Goal: Transaction & Acquisition: Purchase product/service

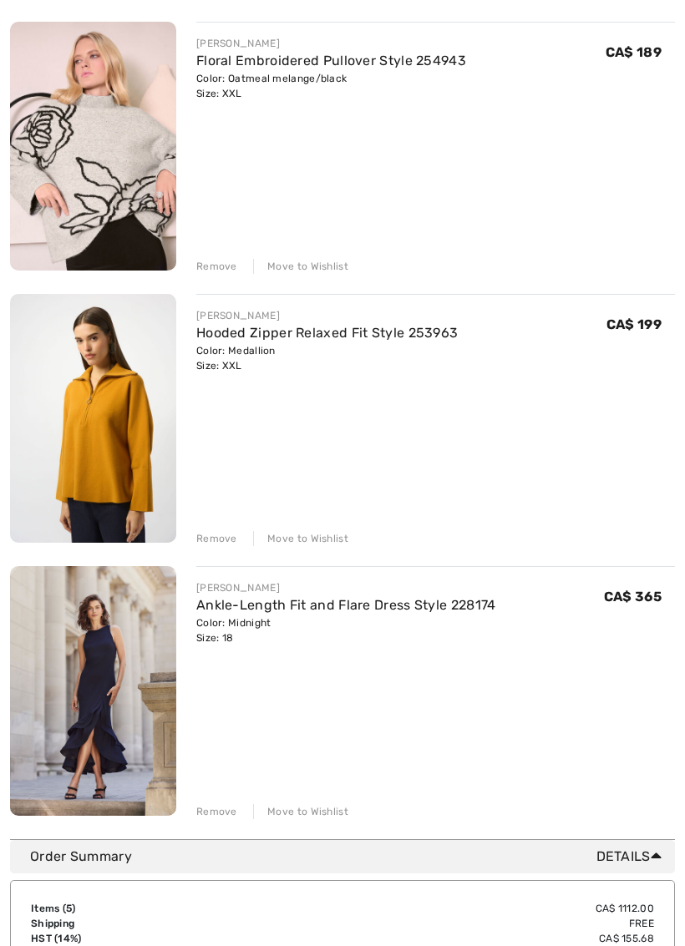
scroll to position [771, 0]
click at [297, 813] on div "Move to Wishlist" at bounding box center [300, 811] width 95 height 15
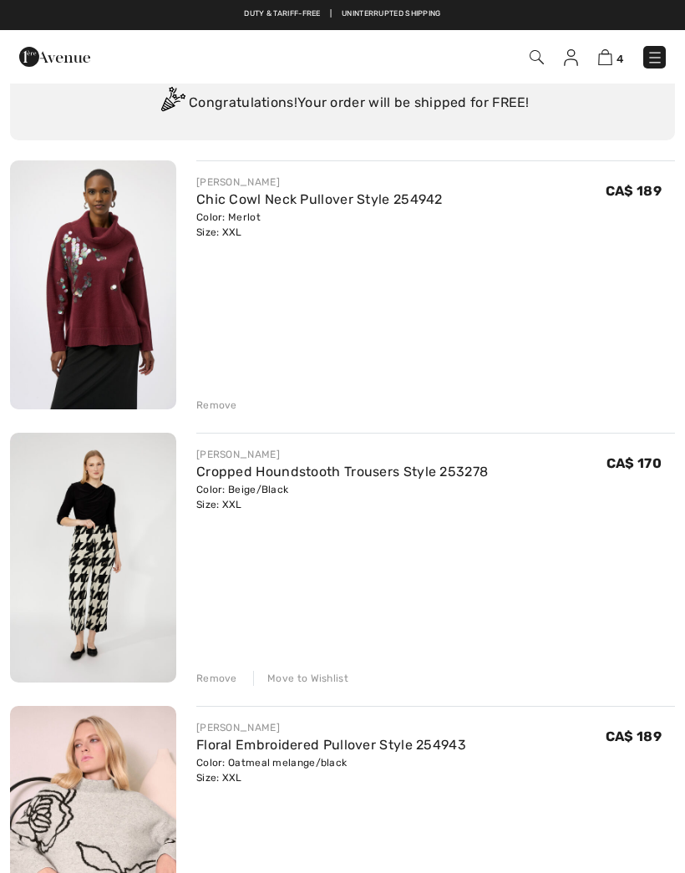
scroll to position [0, 0]
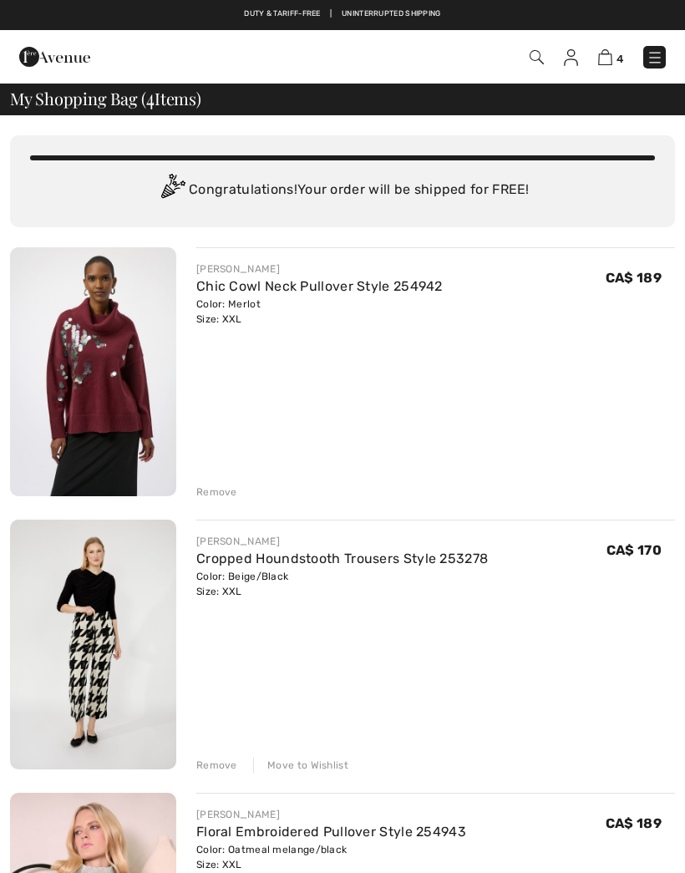
click at [213, 495] on div "Remove" at bounding box center [216, 491] width 41 height 15
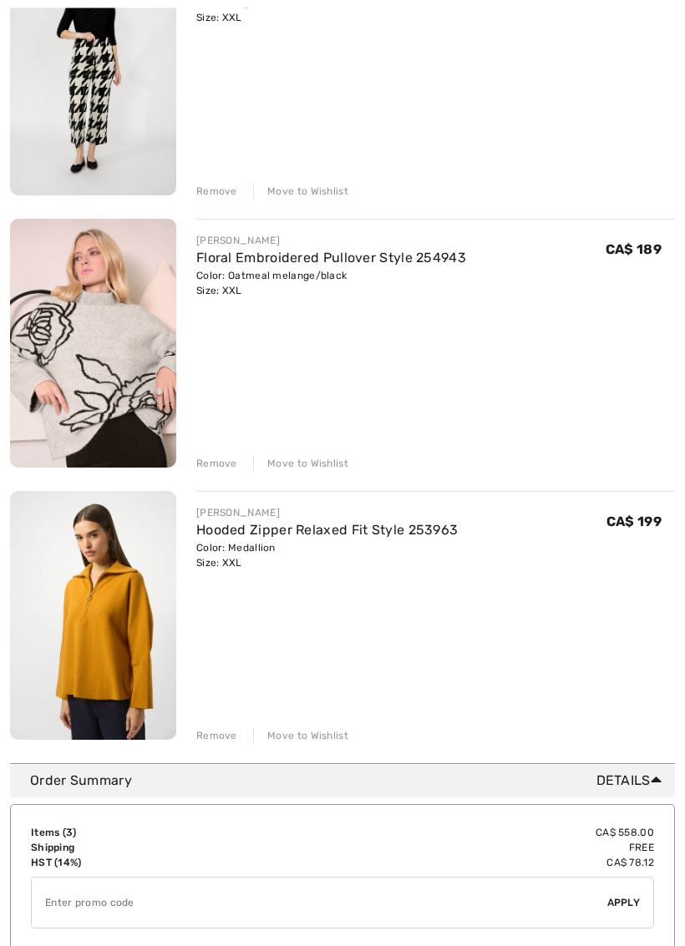
scroll to position [302, 0]
click at [298, 471] on div "FRANK LYMAN Cropped Houndstooth Trousers Style 253278 Color: Beige/Black Size: …" at bounding box center [342, 345] width 665 height 798
click at [292, 459] on div "Move to Wishlist" at bounding box center [300, 463] width 95 height 15
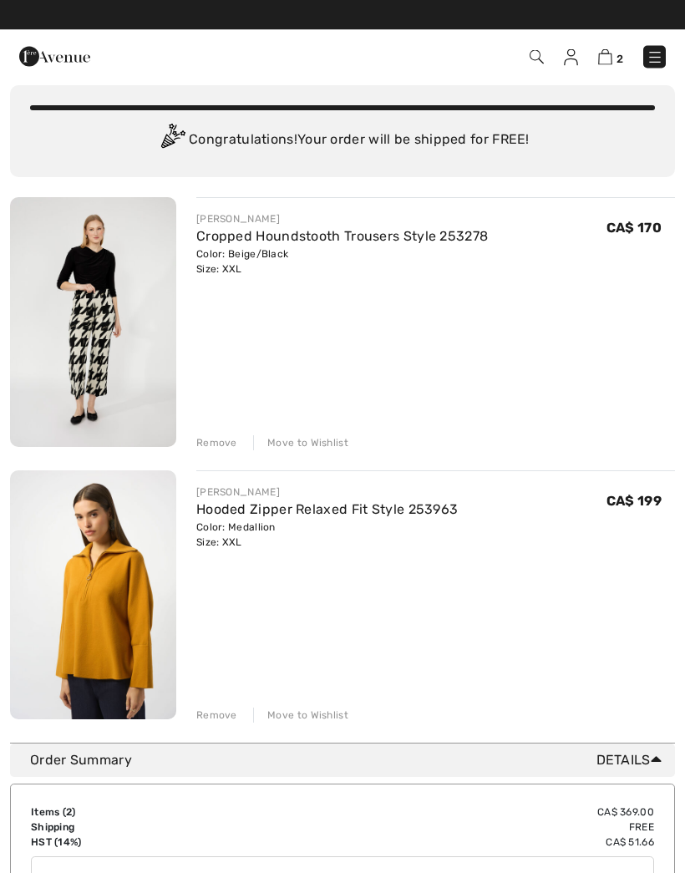
scroll to position [0, 0]
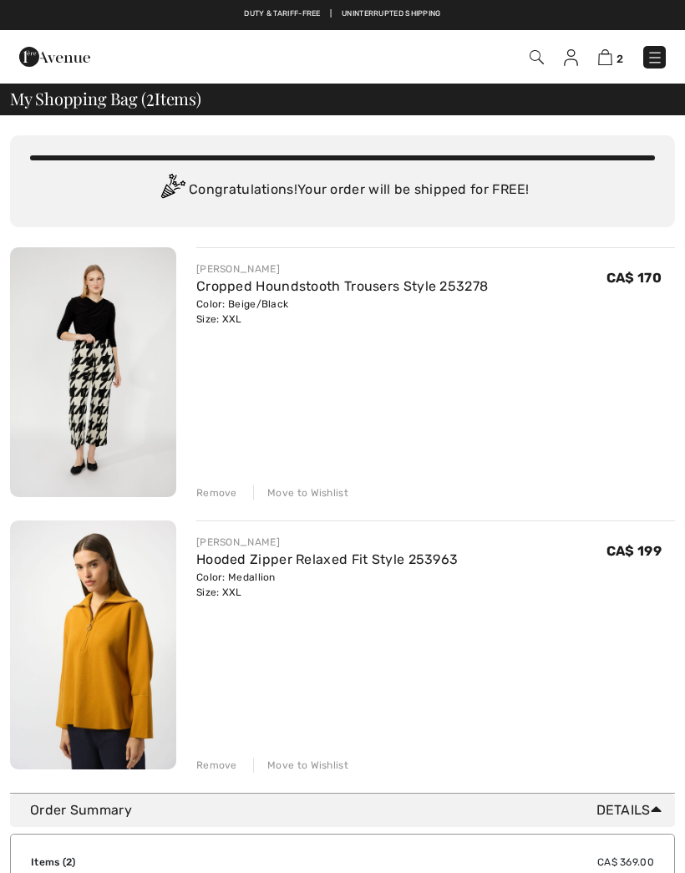
click at [660, 53] on img at bounding box center [654, 57] width 17 height 17
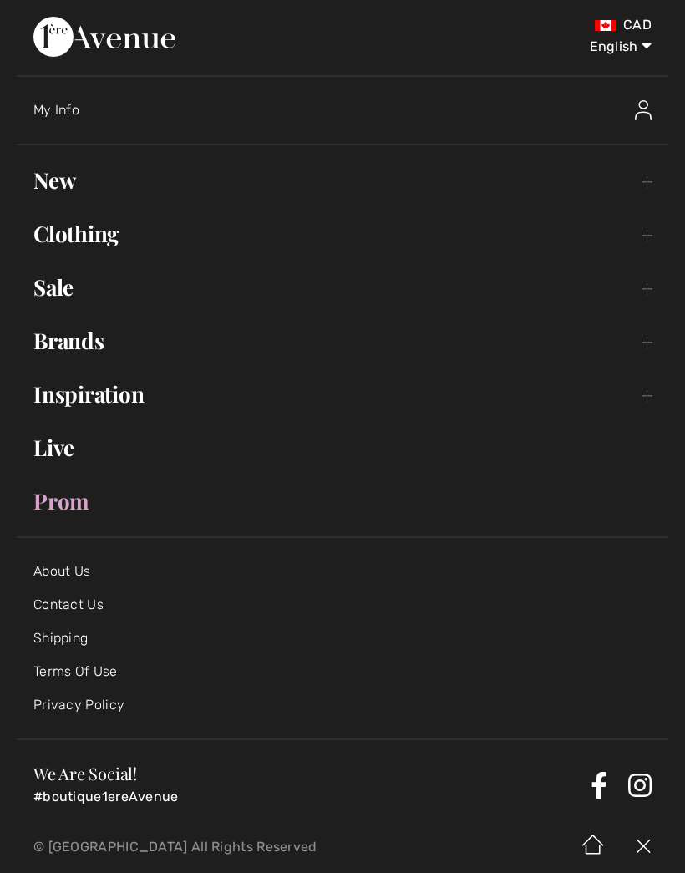
click at [652, 288] on link "Sale Toggle submenu" at bounding box center [342, 287] width 651 height 37
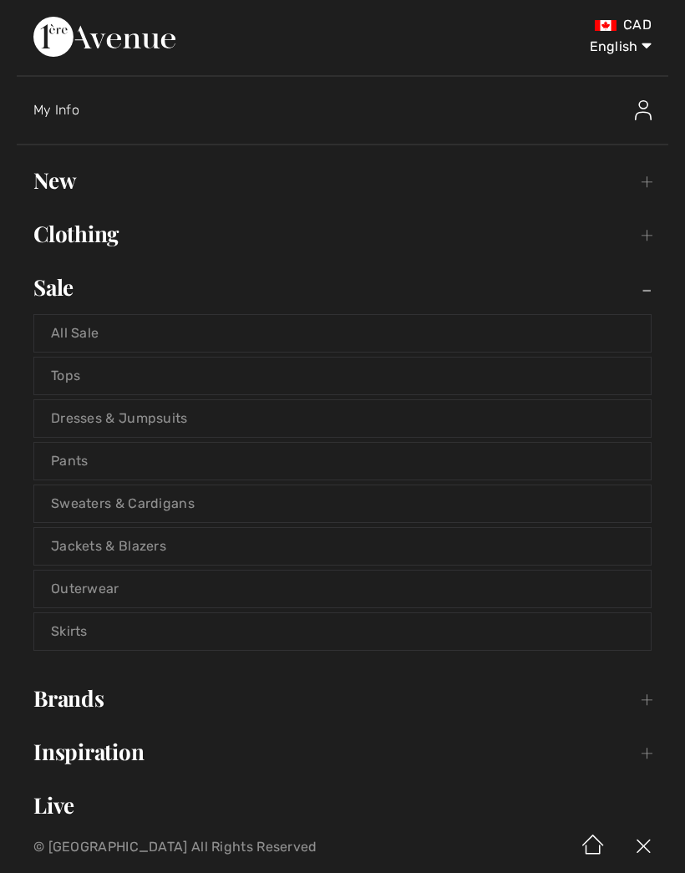
click at [546, 449] on link "Pants" at bounding box center [342, 461] width 616 height 37
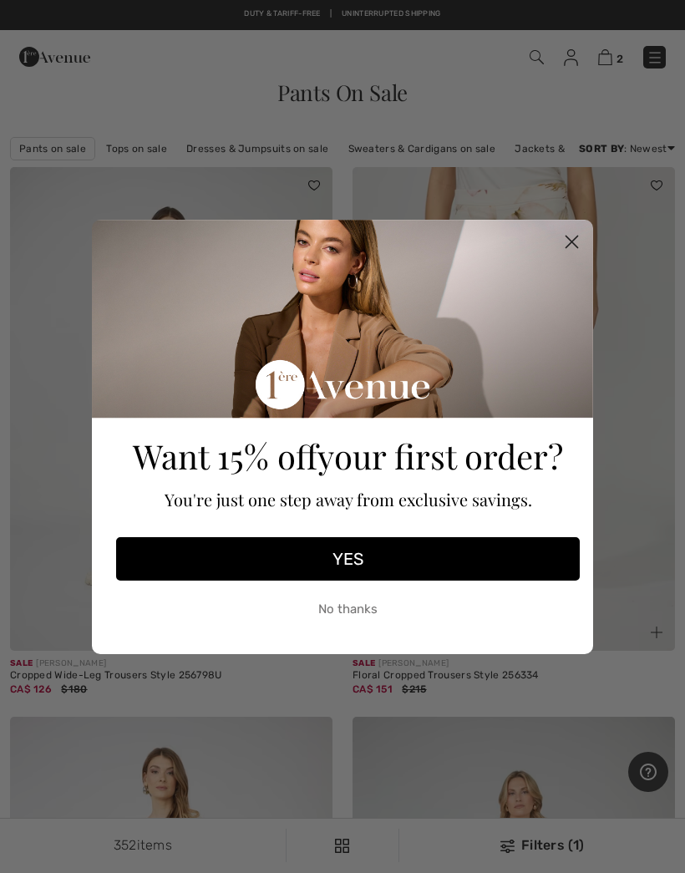
click at [571, 234] on circle "Close dialog" at bounding box center [572, 241] width 28 height 28
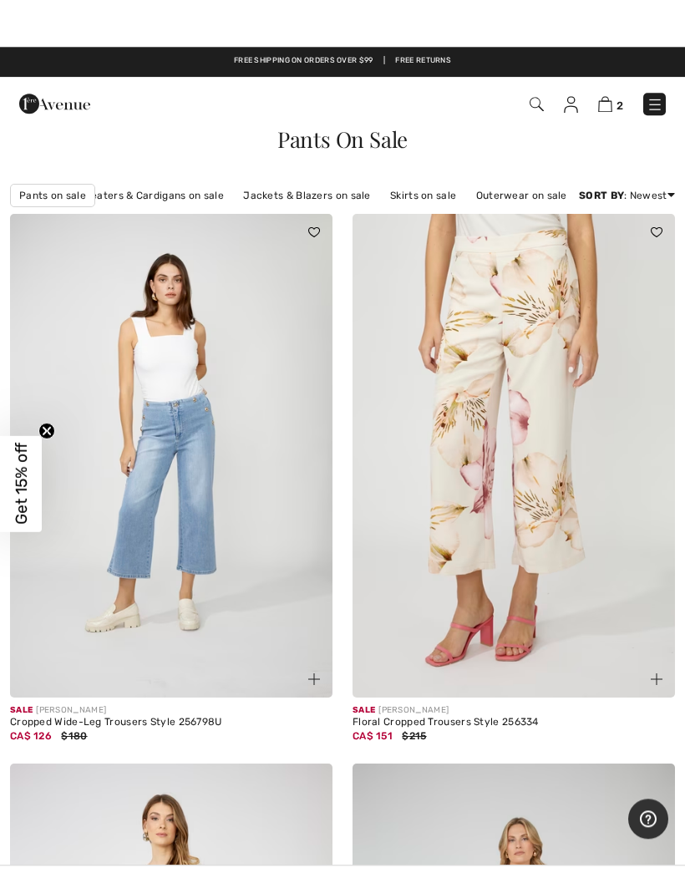
scroll to position [0, 271]
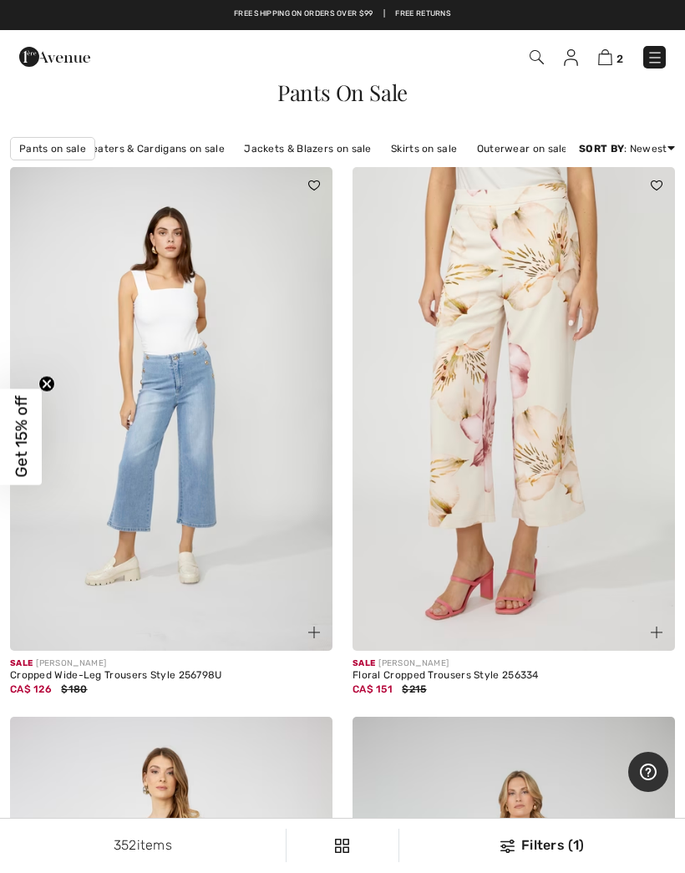
click at [622, 392] on img at bounding box center [513, 409] width 322 height 484
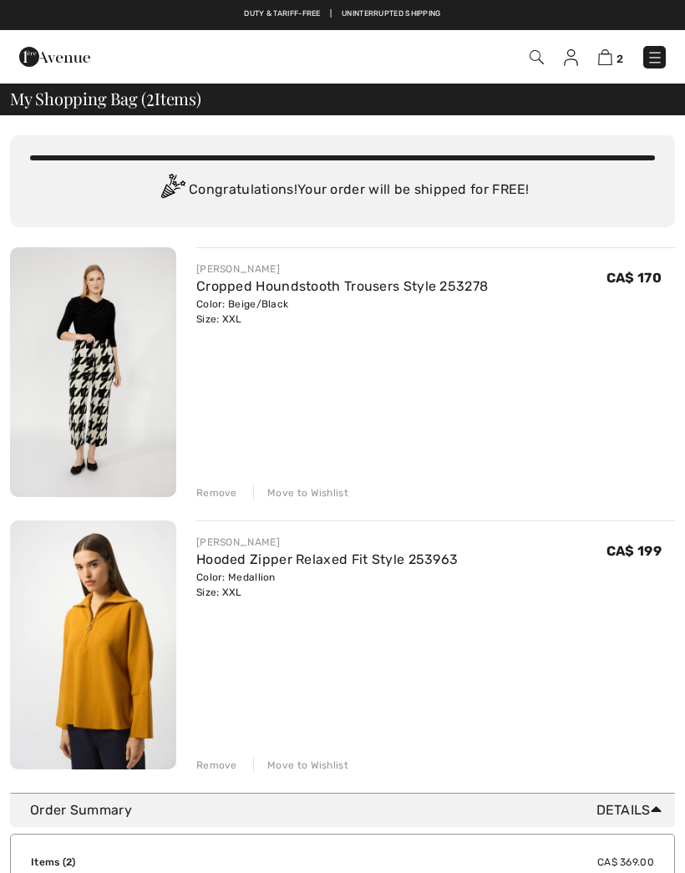
click at [659, 55] on img at bounding box center [654, 57] width 17 height 17
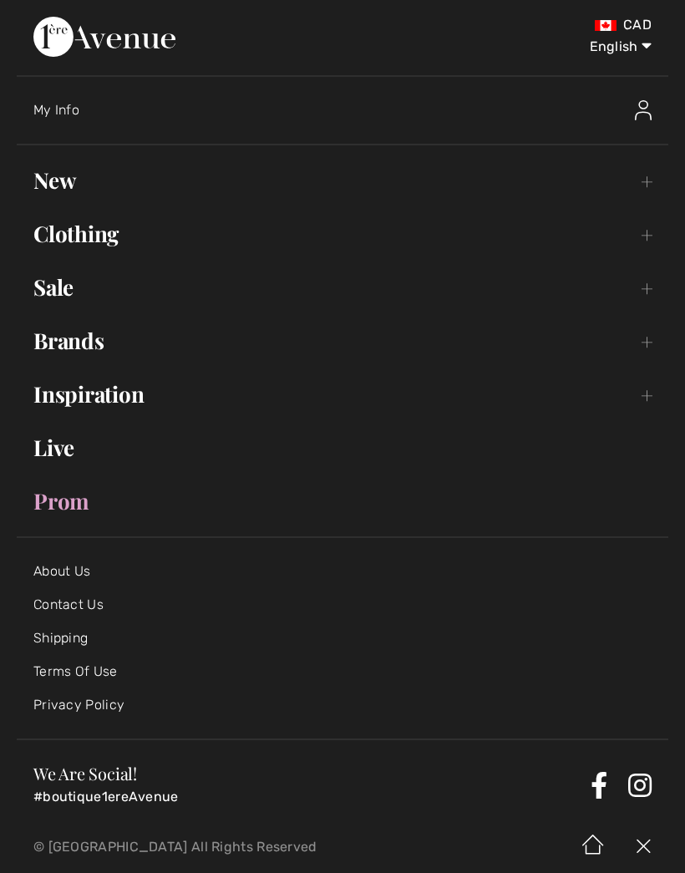
click at [68, 337] on link "Brands Open submenu" at bounding box center [342, 340] width 651 height 37
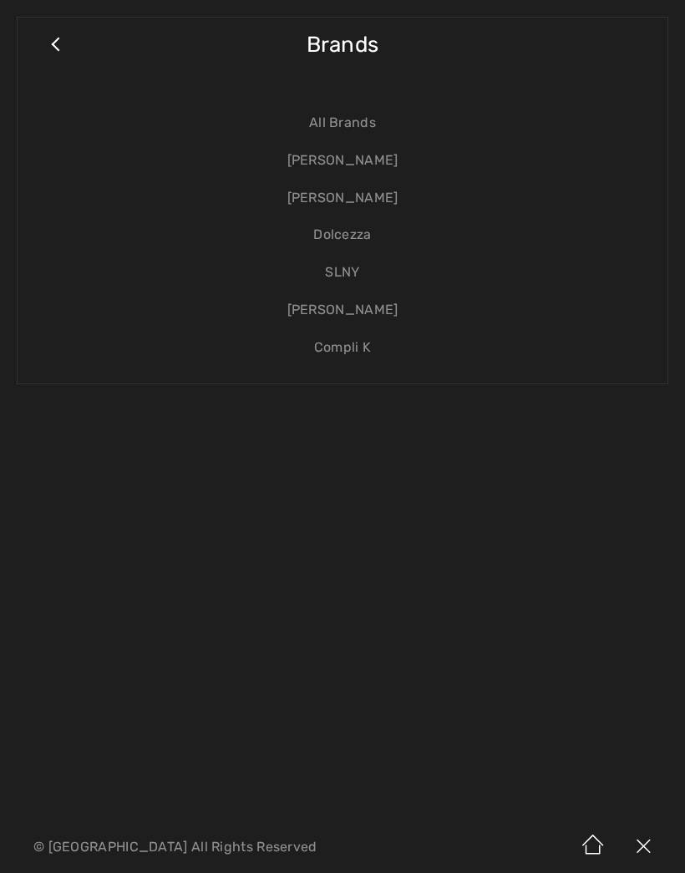
click at [354, 161] on link "[PERSON_NAME]" at bounding box center [342, 161] width 616 height 38
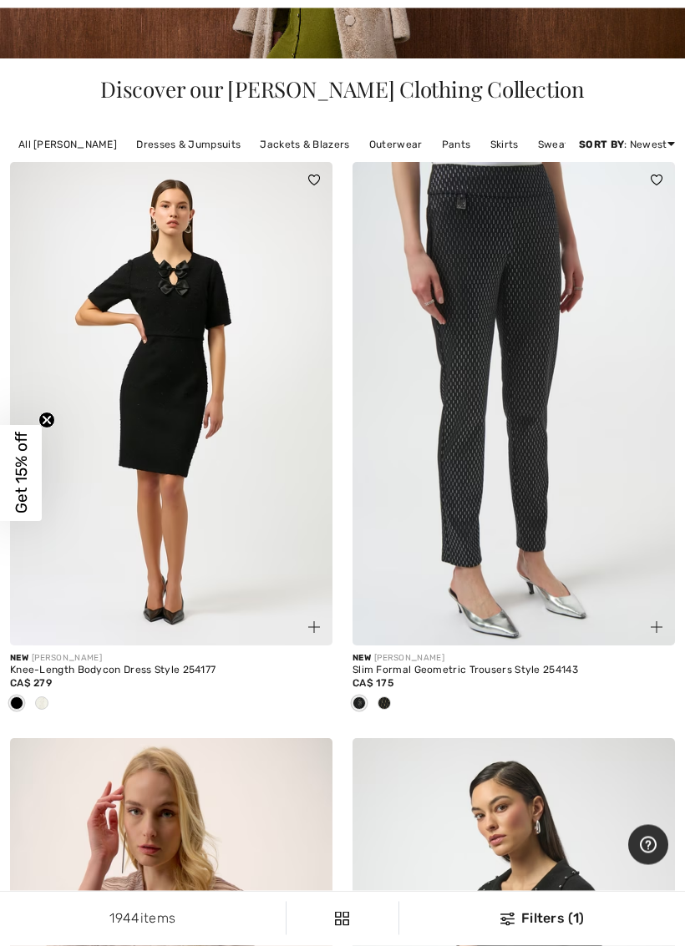
scroll to position [354, 0]
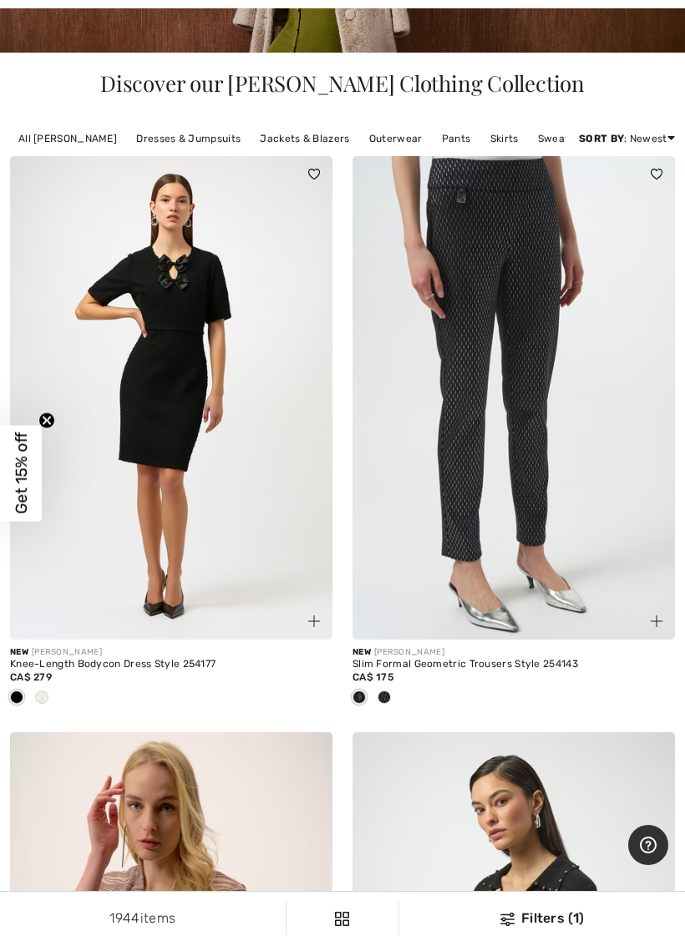
click at [446, 146] on link "Pants" at bounding box center [456, 139] width 46 height 22
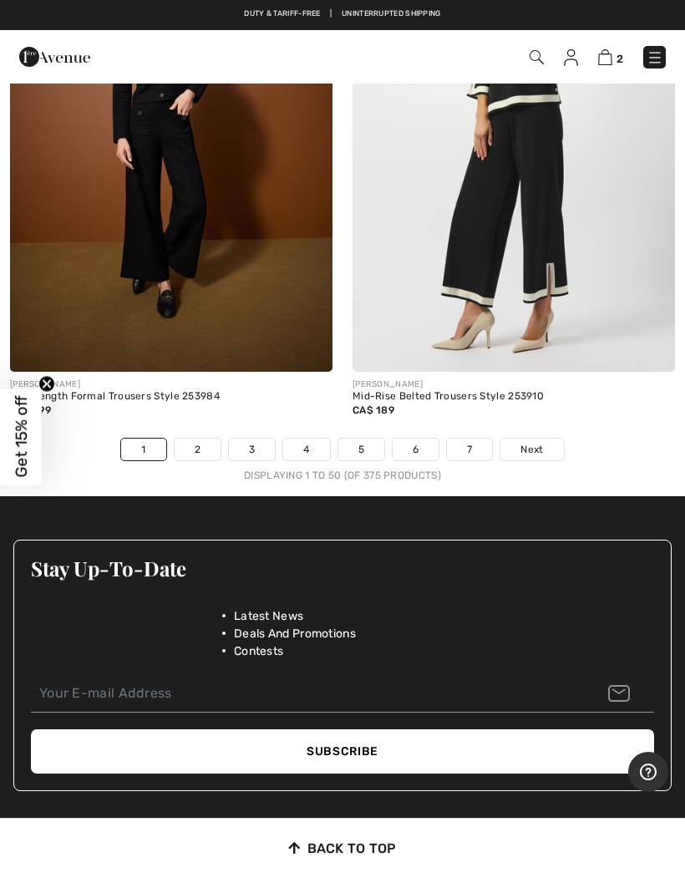
scroll to position [14365, 0]
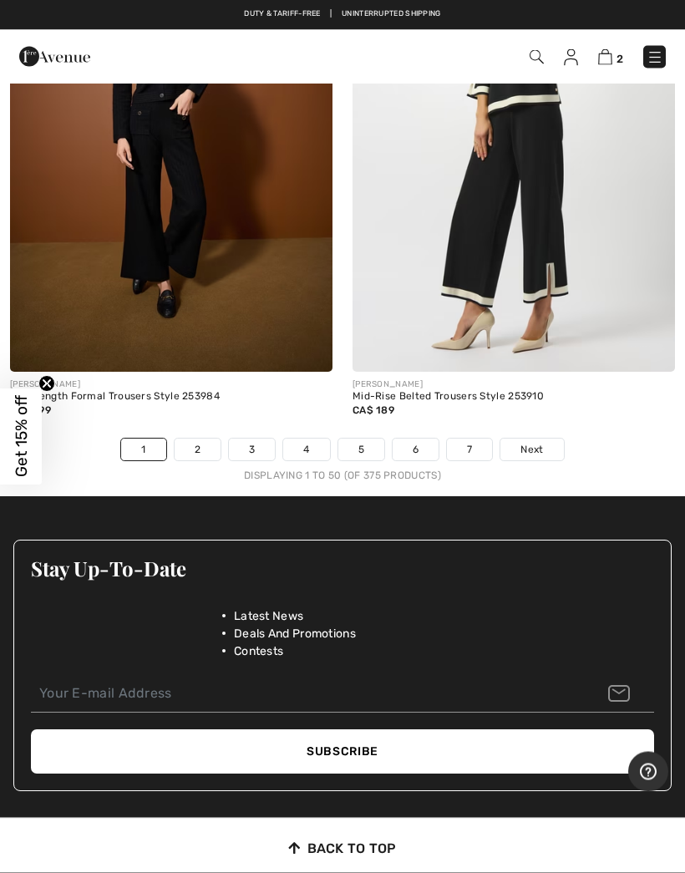
click at [470, 439] on link "7" at bounding box center [469, 450] width 45 height 22
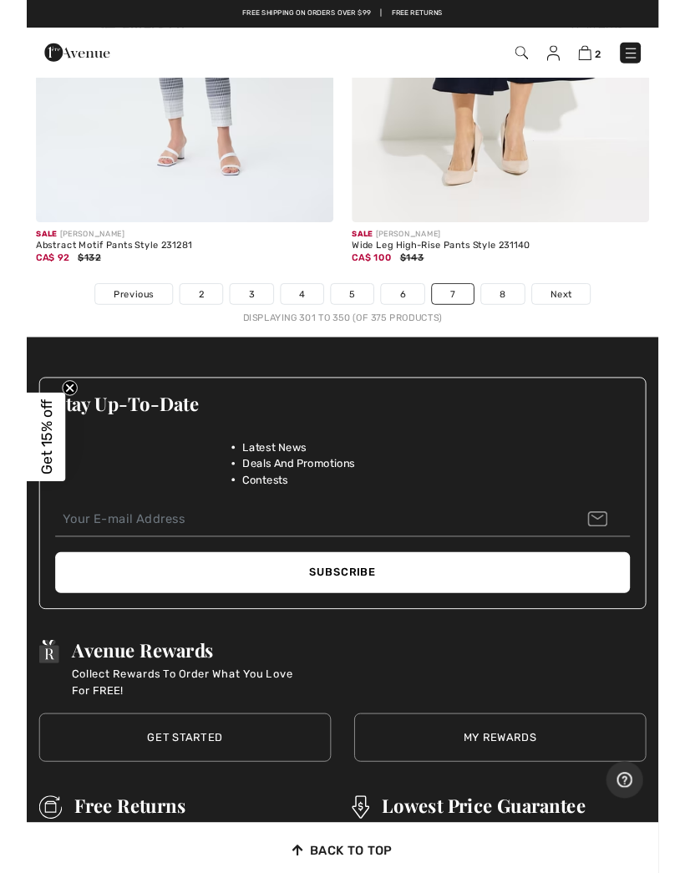
scroll to position [14118, 0]
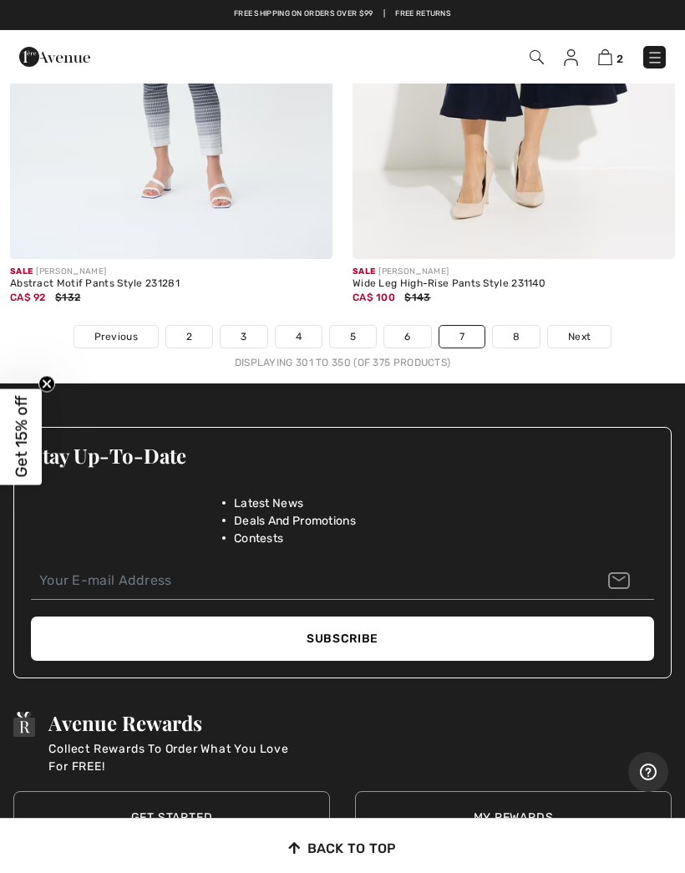
click at [404, 326] on link "6" at bounding box center [407, 337] width 46 height 22
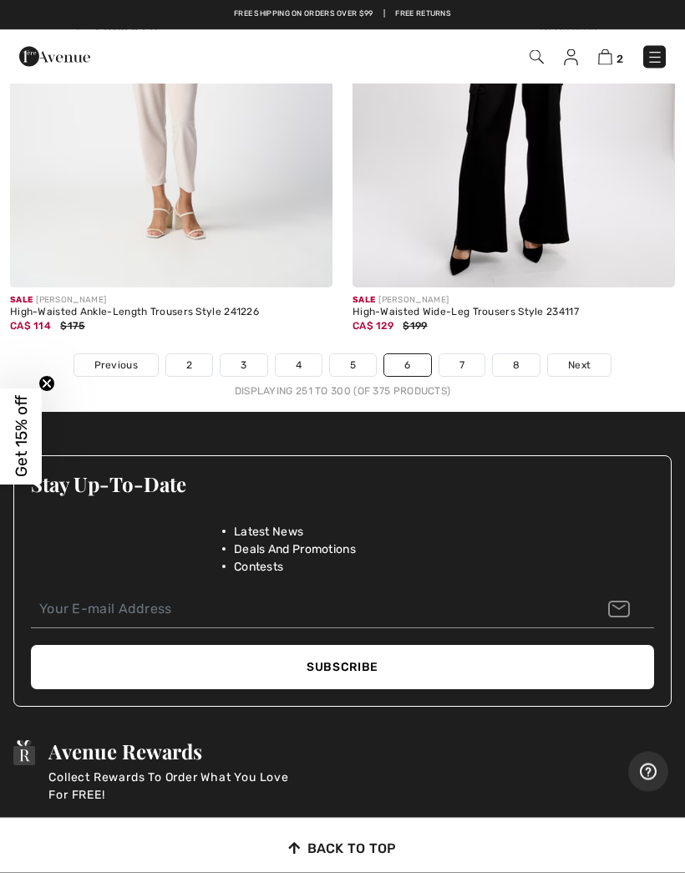
scroll to position [14371, 0]
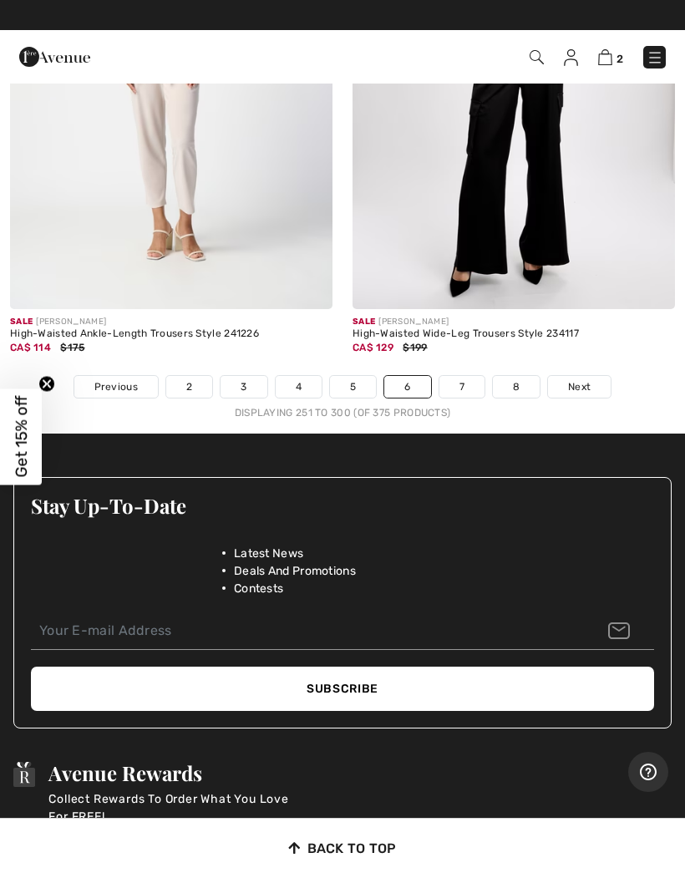
click at [352, 376] on link "5" at bounding box center [353, 387] width 46 height 22
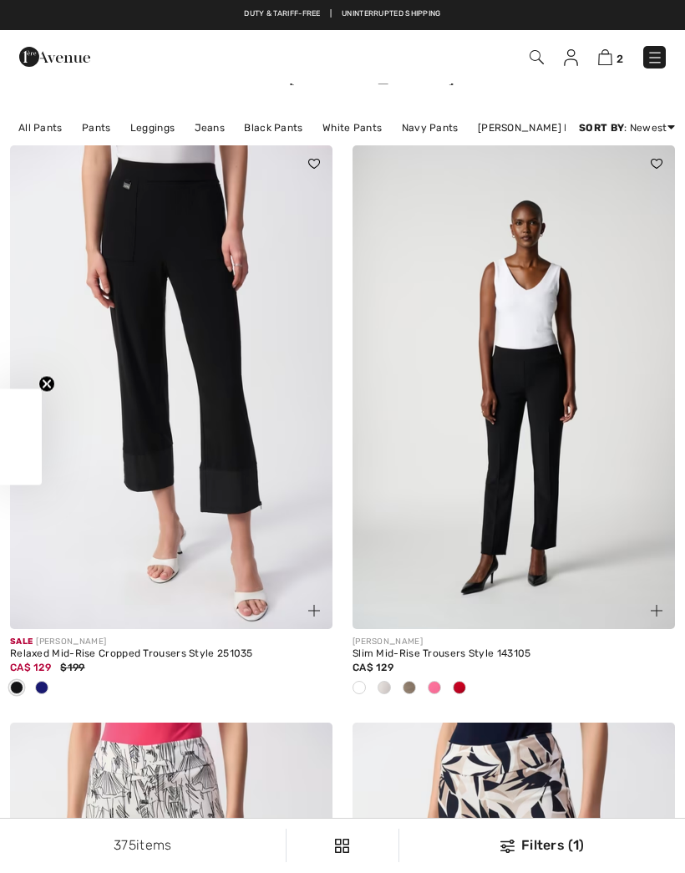
checkbox input "true"
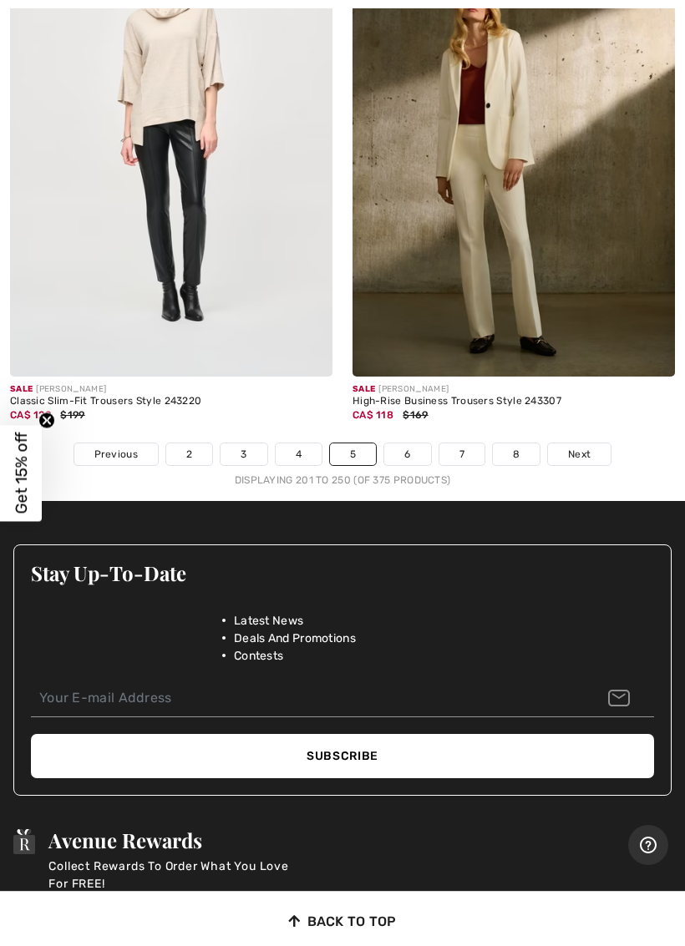
scroll to position [14146, 0]
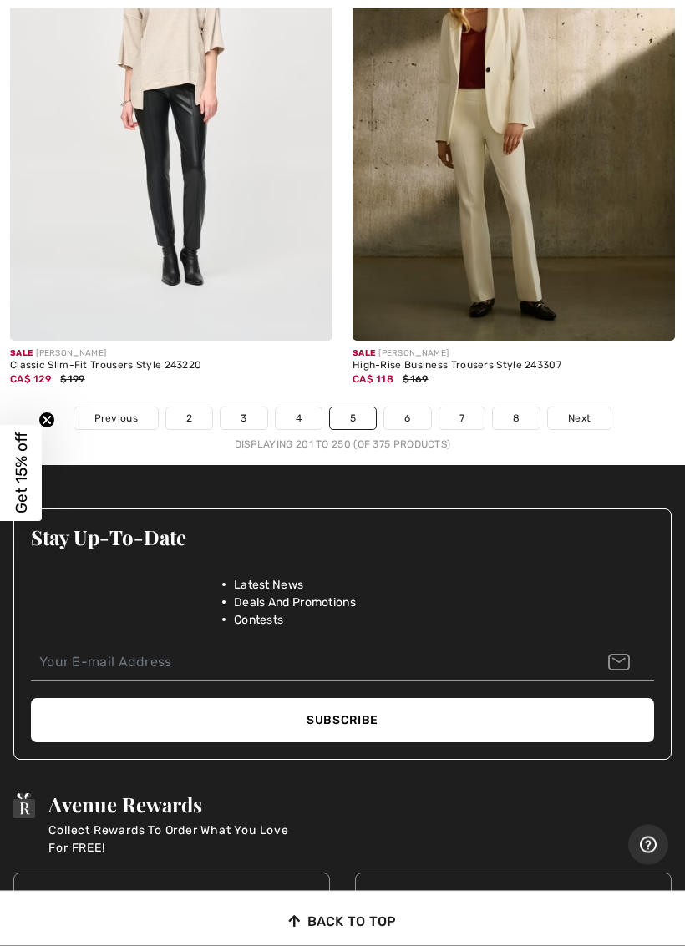
click at [297, 408] on link "4" at bounding box center [299, 419] width 46 height 22
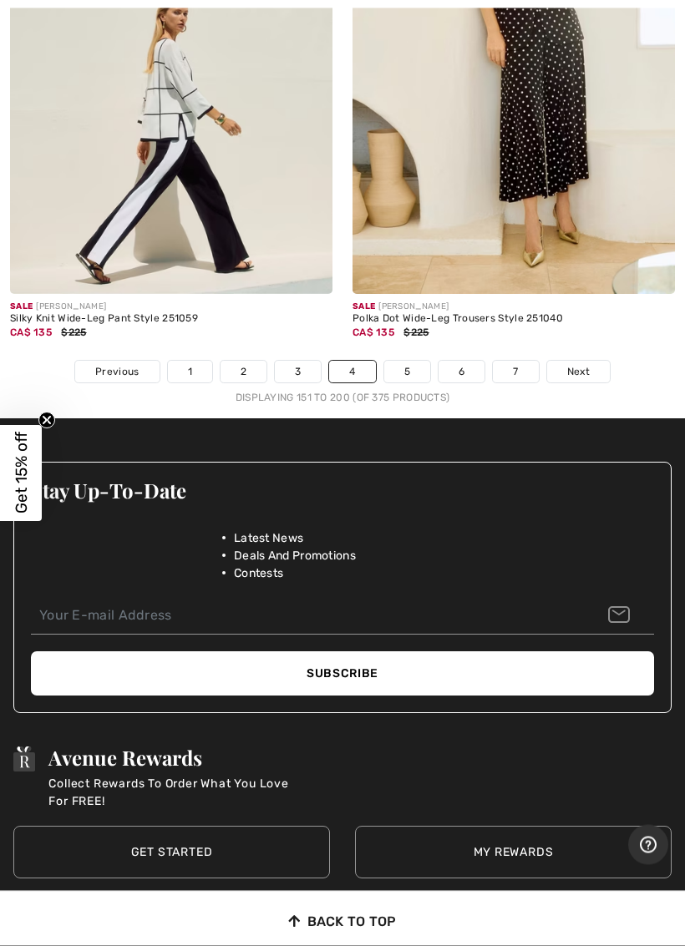
scroll to position [14288, 0]
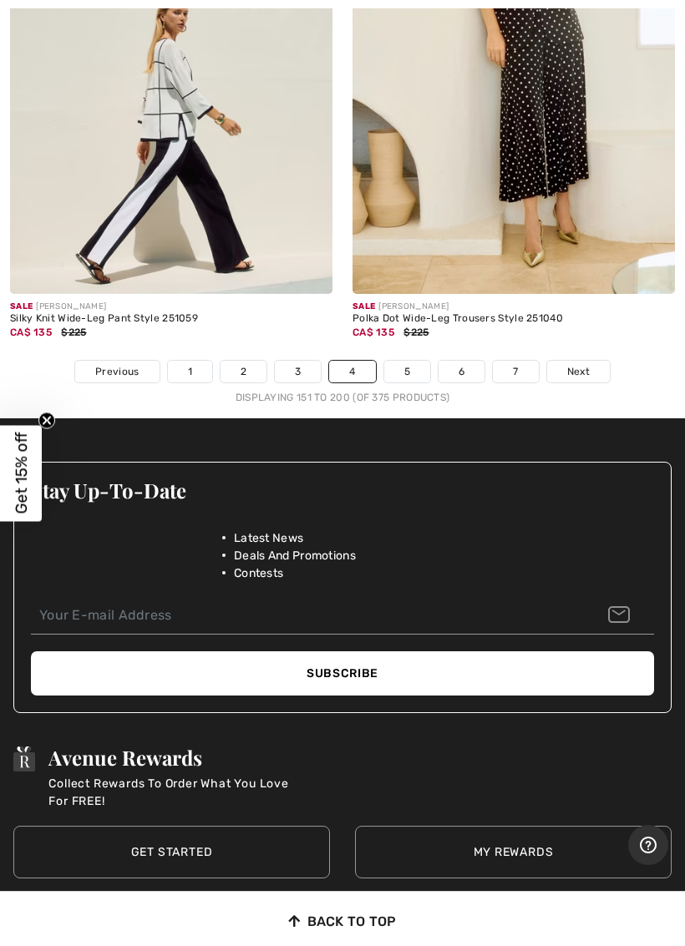
click at [300, 361] on link "3" at bounding box center [298, 372] width 46 height 22
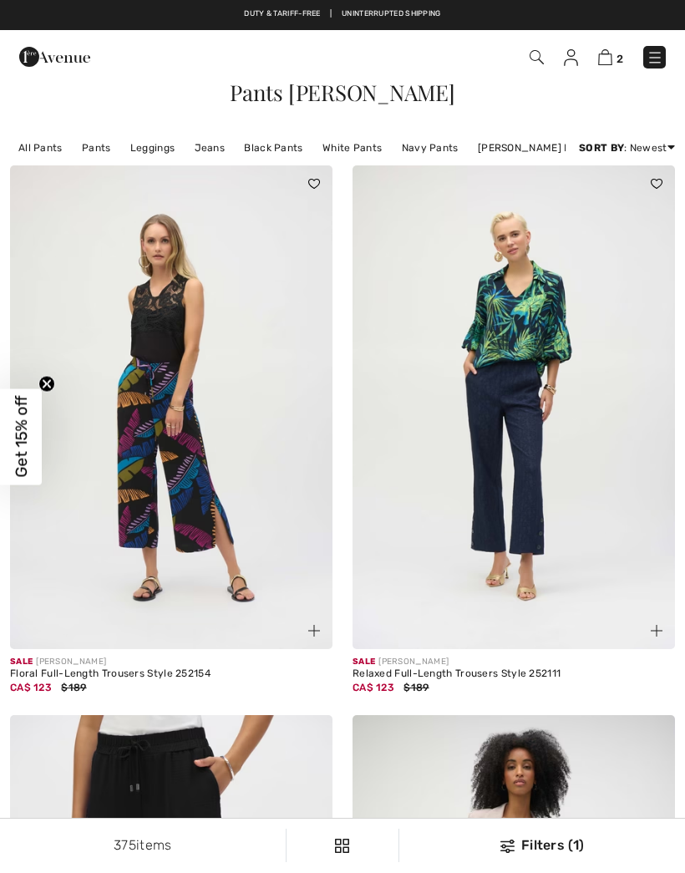
checkbox input "true"
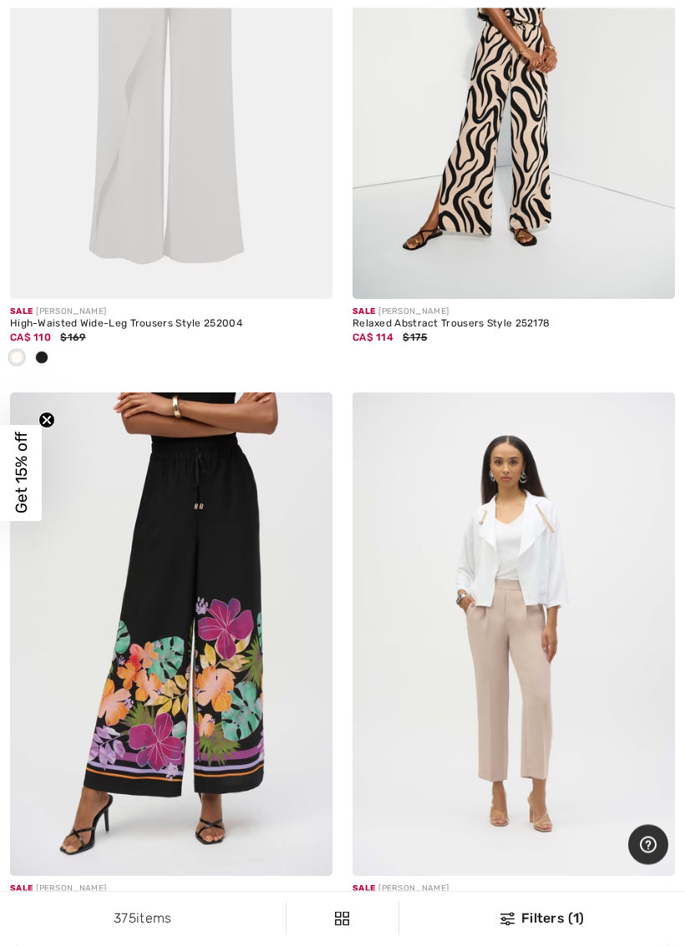
scroll to position [6205, 0]
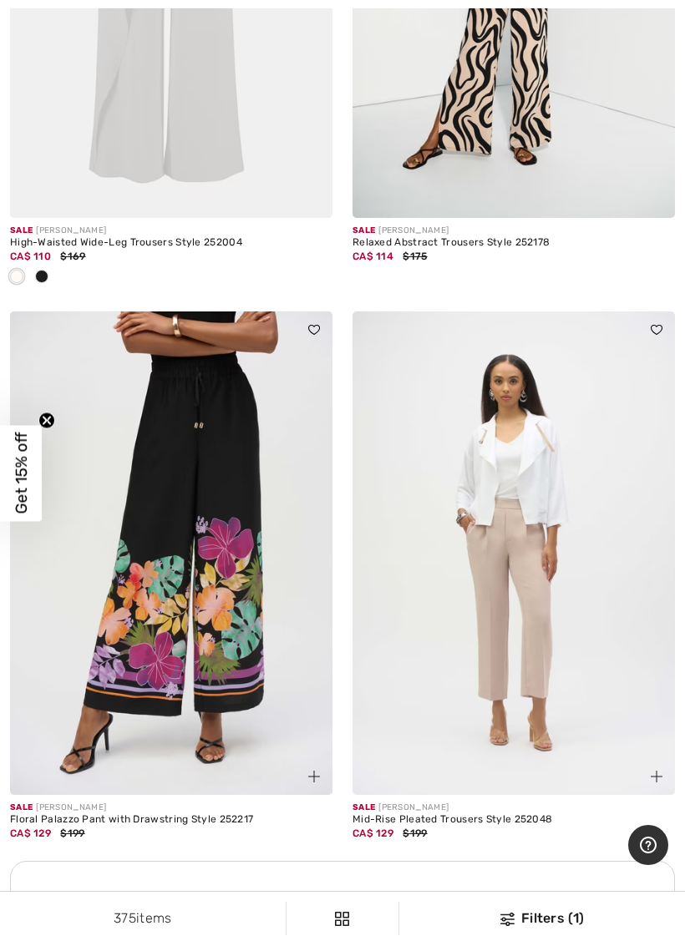
click at [170, 587] on img at bounding box center [171, 554] width 322 height 484
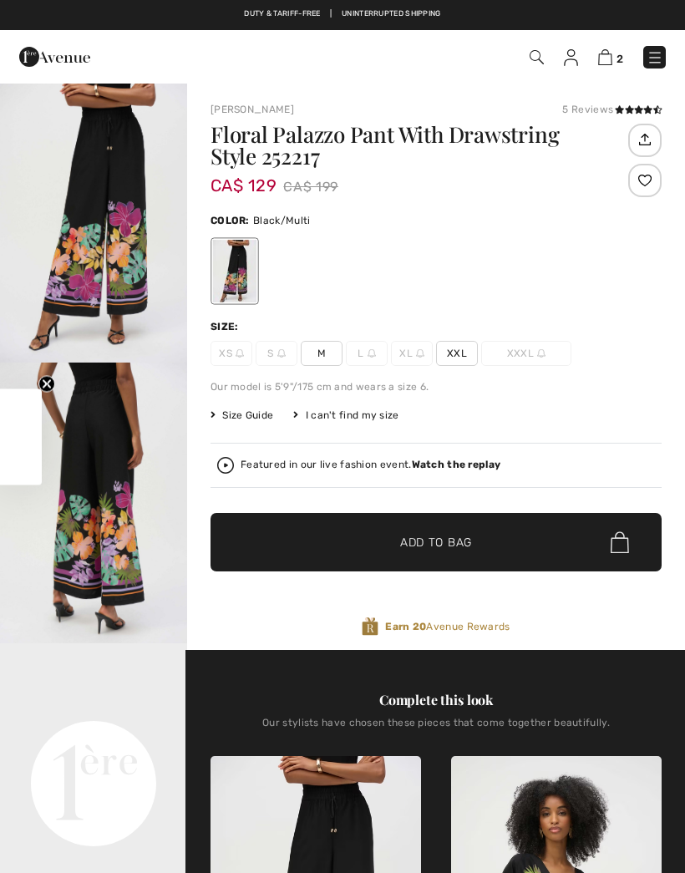
checkbox input "true"
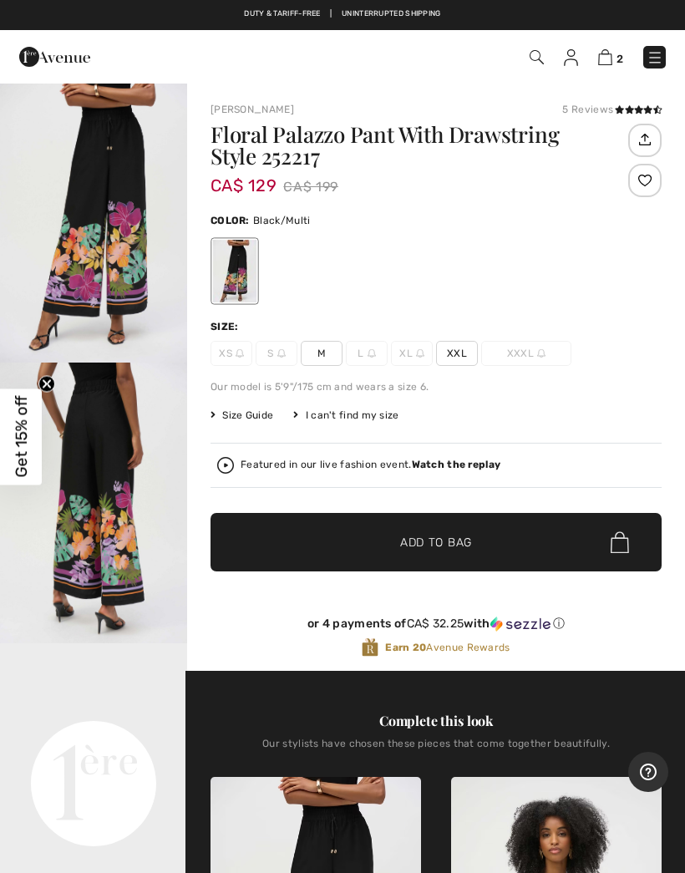
click at [449, 356] on span "XXL" at bounding box center [457, 353] width 42 height 25
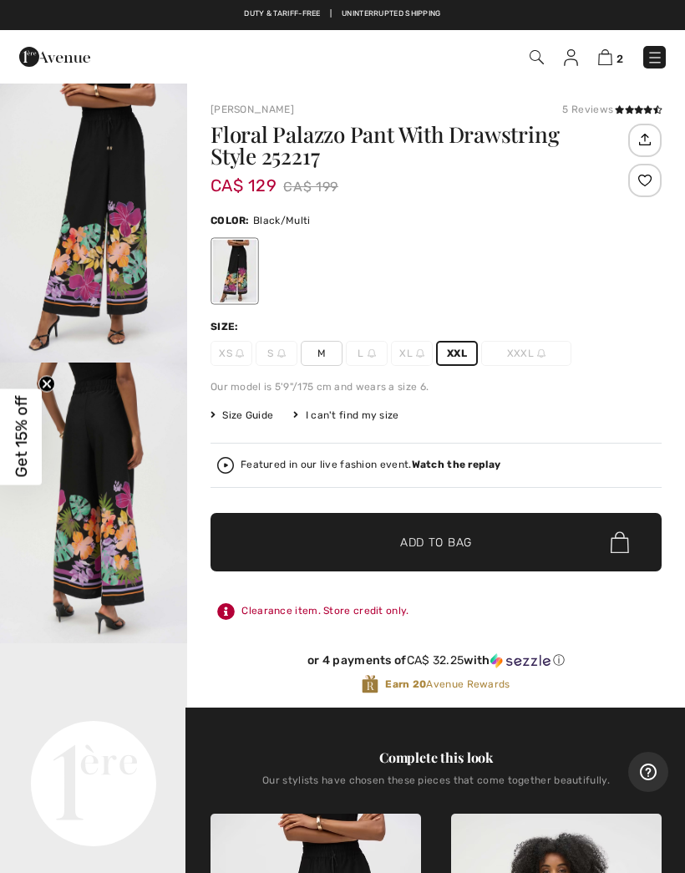
click at [483, 546] on span "✔ Added to Bag Add to Bag" at bounding box center [435, 542] width 451 height 58
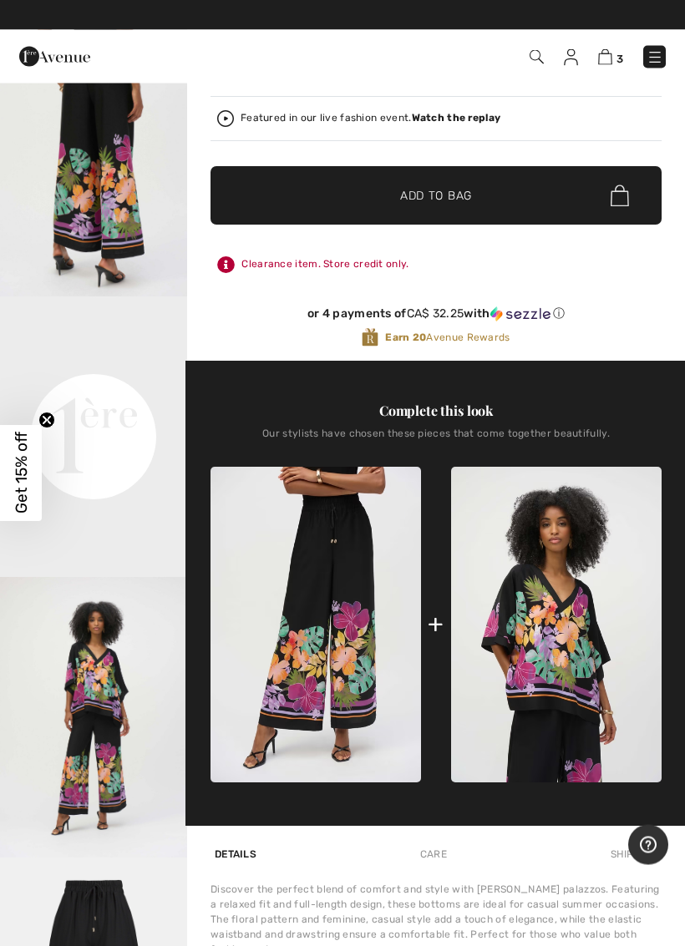
scroll to position [398, 0]
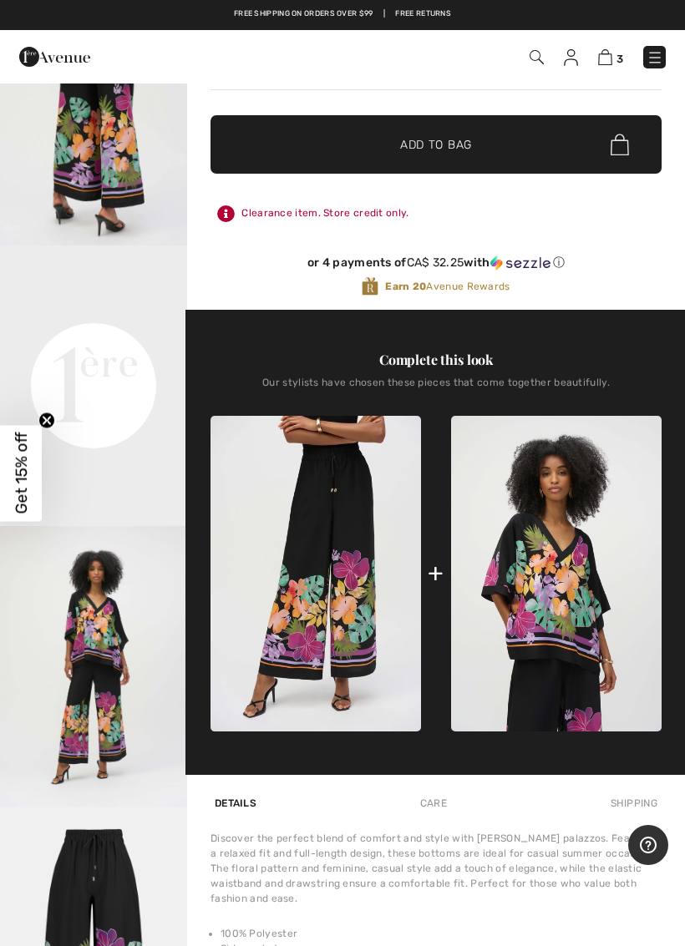
click at [574, 607] on img at bounding box center [556, 574] width 210 height 316
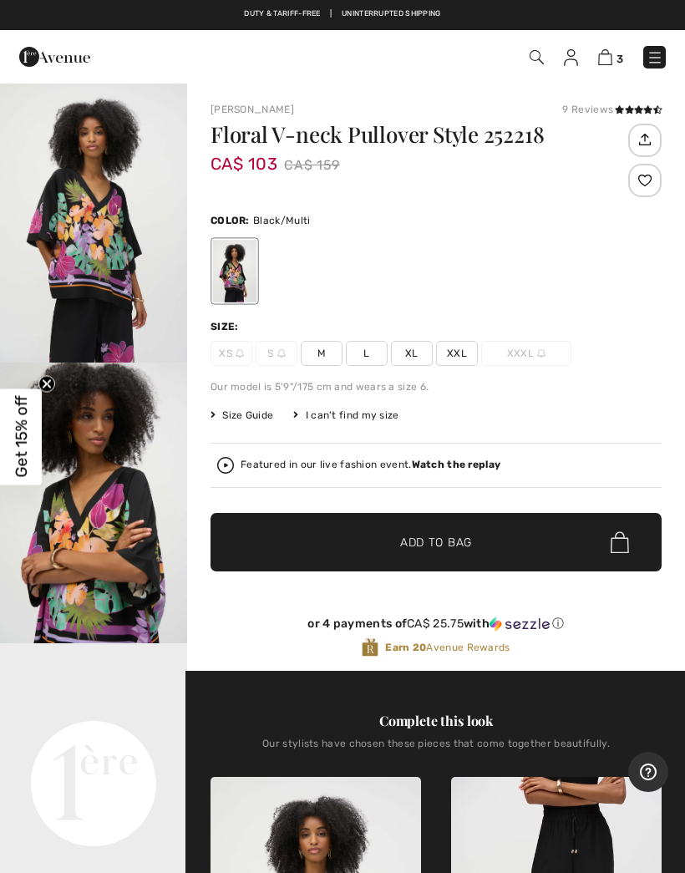
click at [454, 359] on span "XXL" at bounding box center [457, 353] width 42 height 25
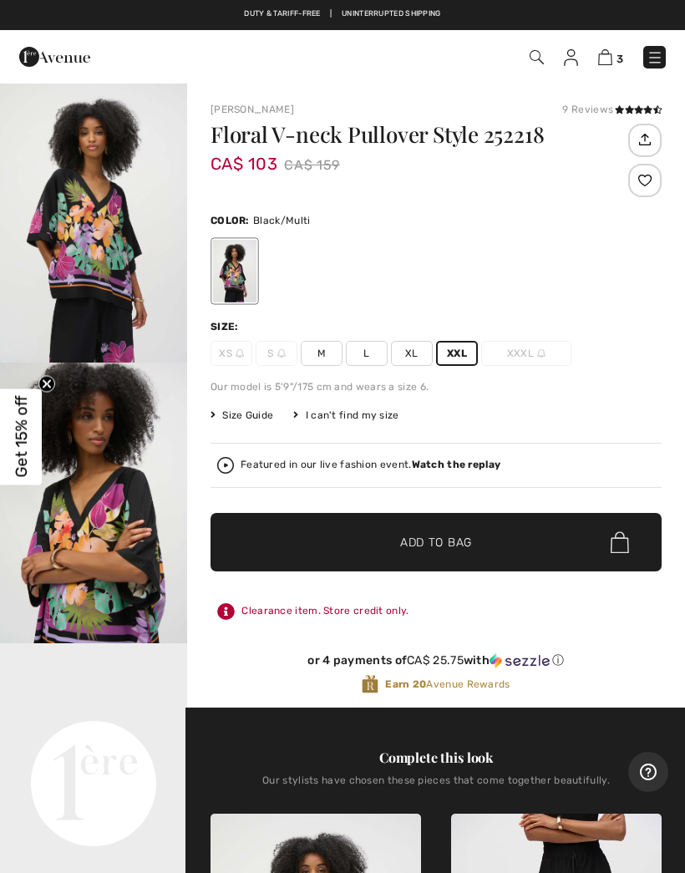
click at [472, 550] on span "Add to Bag" at bounding box center [436, 543] width 72 height 18
click at [608, 61] on img at bounding box center [605, 57] width 14 height 16
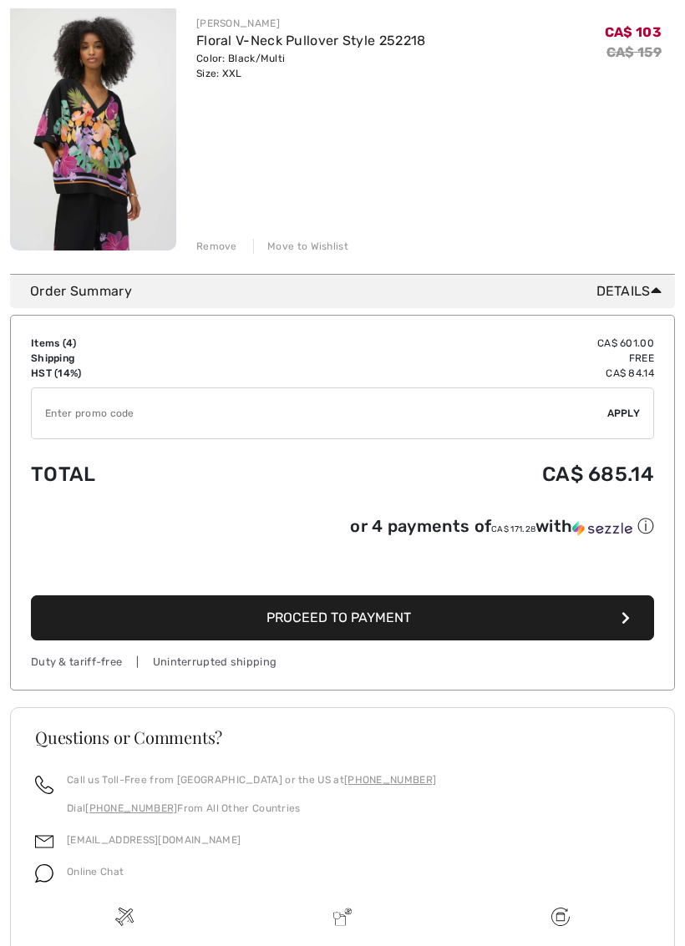
scroll to position [1070, 0]
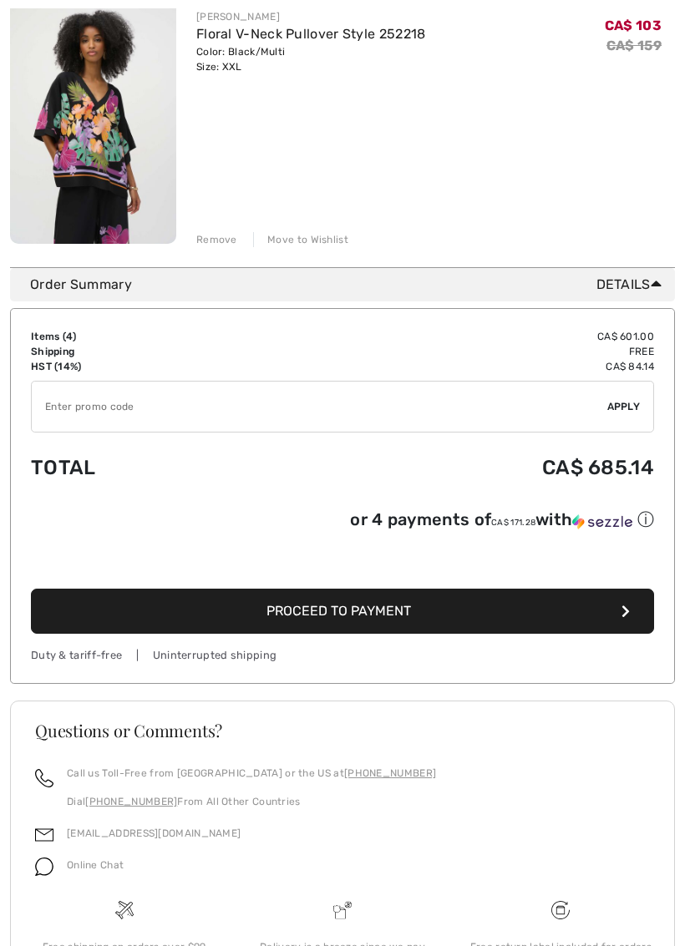
click at [123, 604] on button "Proceed to Payment" at bounding box center [342, 611] width 623 height 45
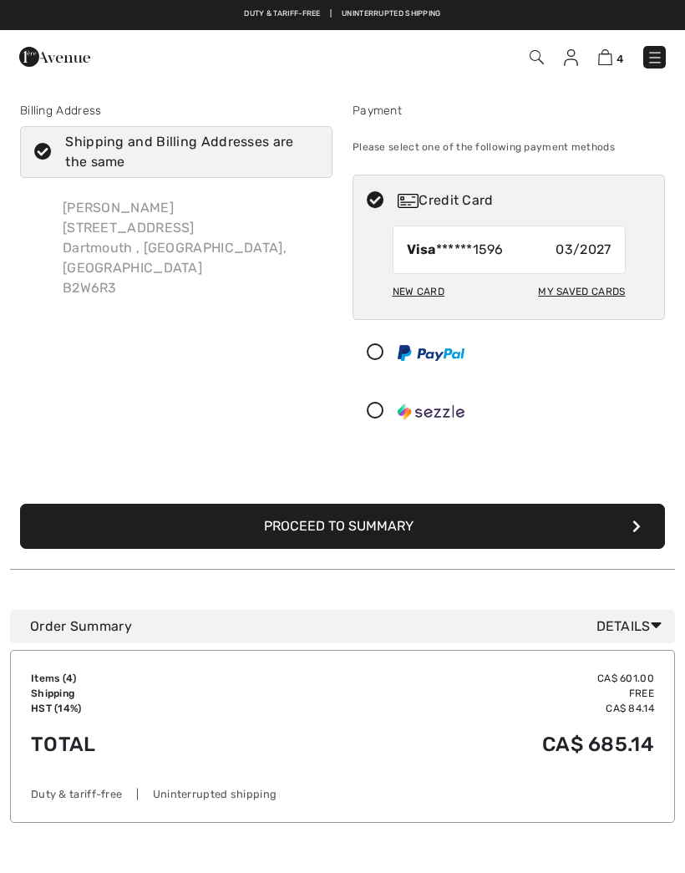
click at [106, 512] on button "Proceed to Summary" at bounding box center [342, 526] width 645 height 45
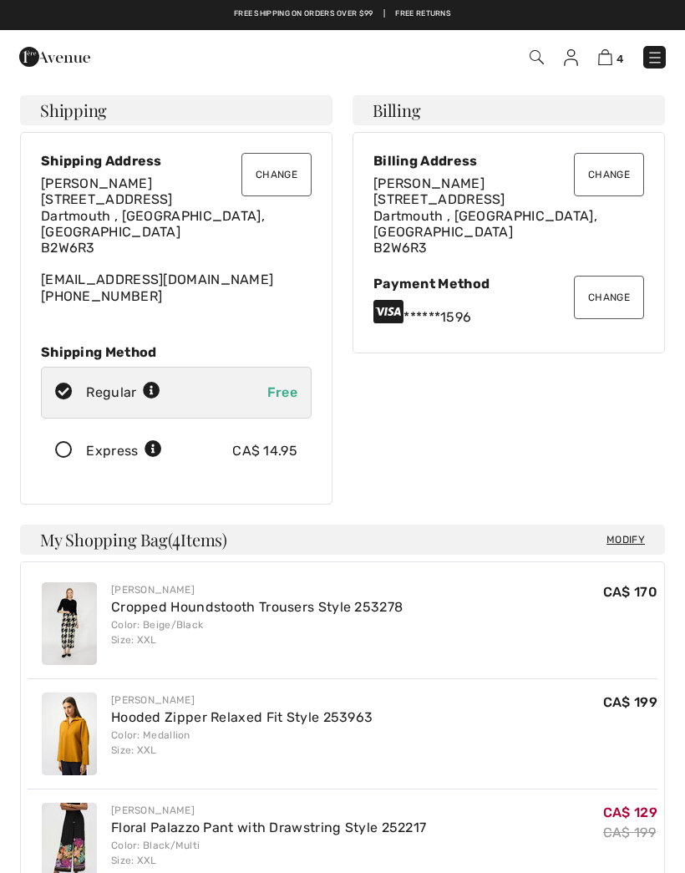
click at [602, 63] on img at bounding box center [605, 57] width 14 height 16
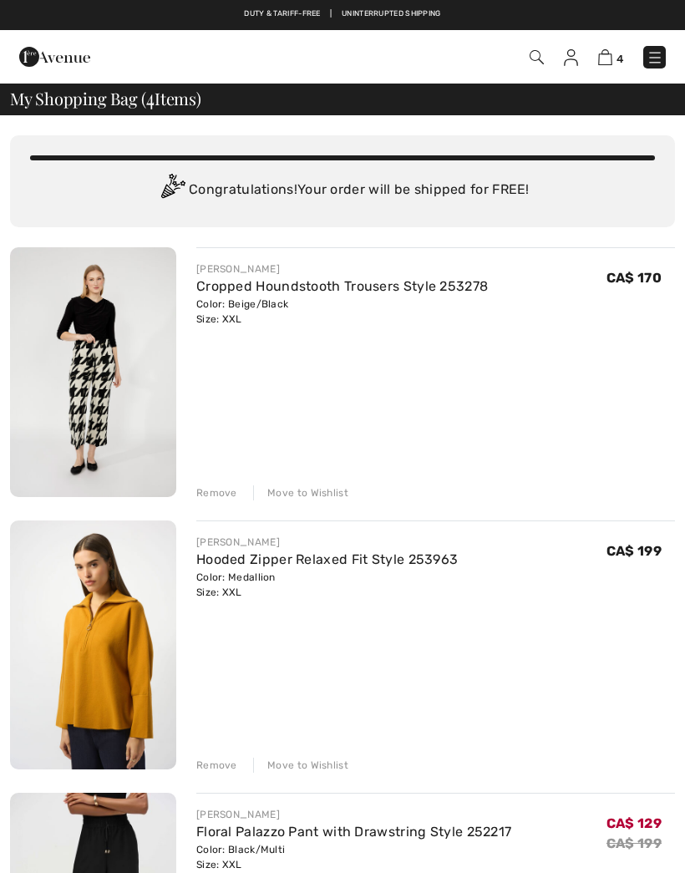
click at [599, 54] on img at bounding box center [605, 57] width 14 height 16
checkbox input "true"
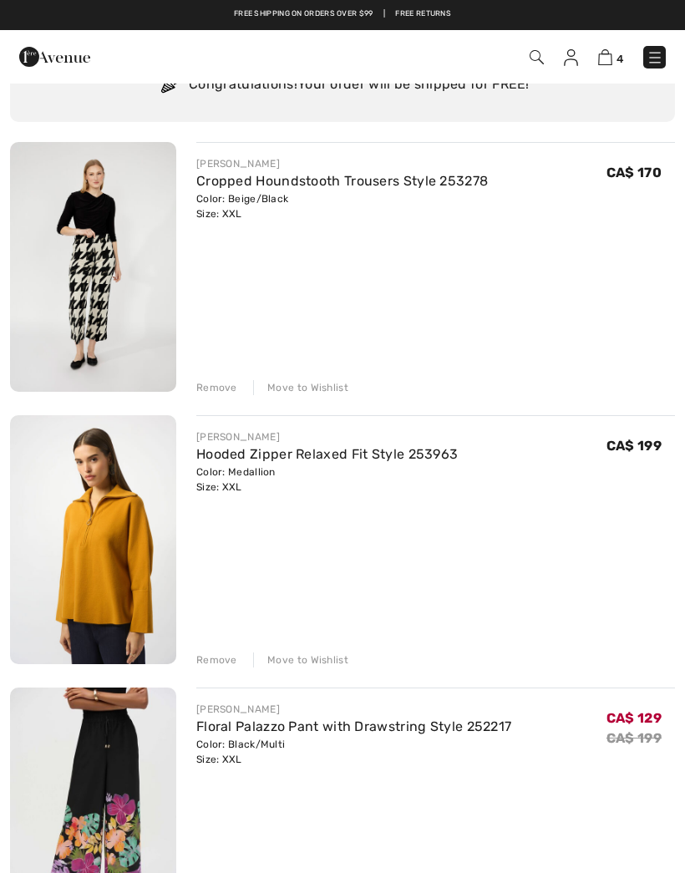
scroll to position [104, 0]
click at [303, 391] on div "Move to Wishlist" at bounding box center [300, 388] width 95 height 15
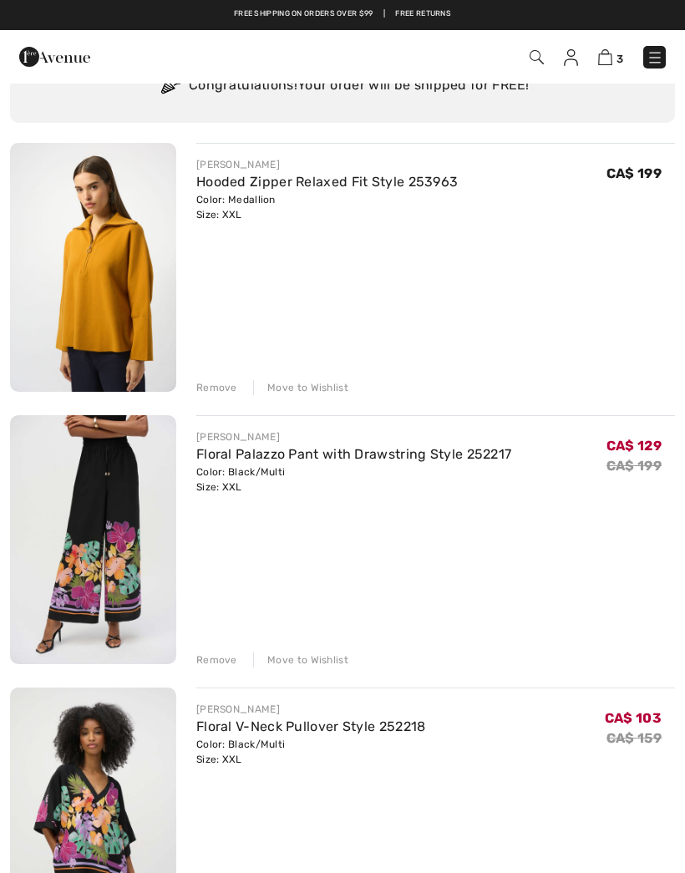
click at [297, 396] on div "JOSEPH RIBKOFF Hooded Zipper Relaxed Fit Style 253963 Color: Medallion Size: XX…" at bounding box center [342, 541] width 665 height 797
click at [306, 385] on div "Move to Wishlist" at bounding box center [300, 387] width 95 height 15
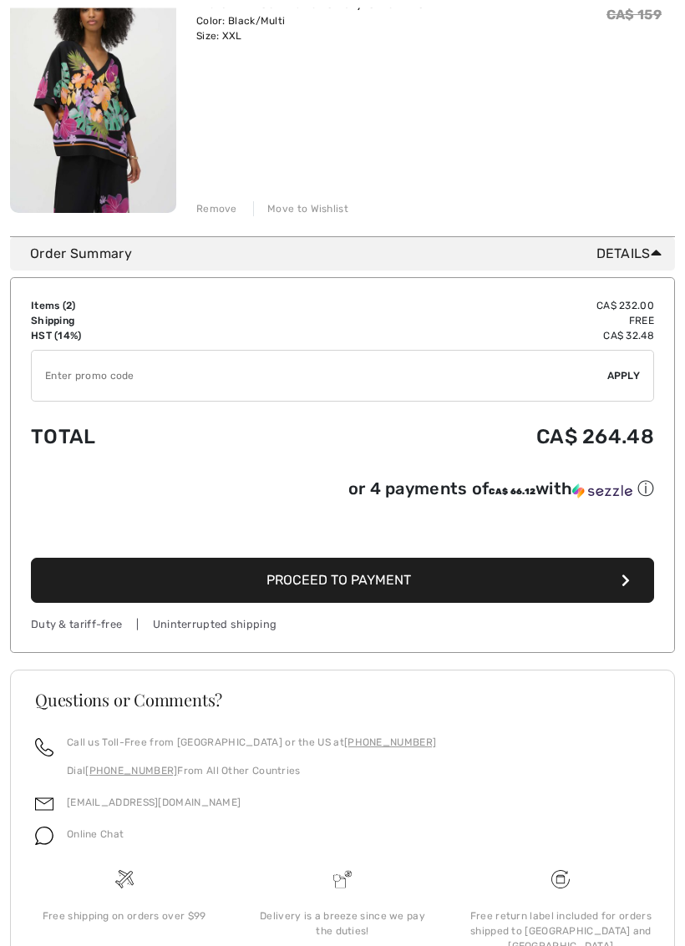
scroll to position [632, 0]
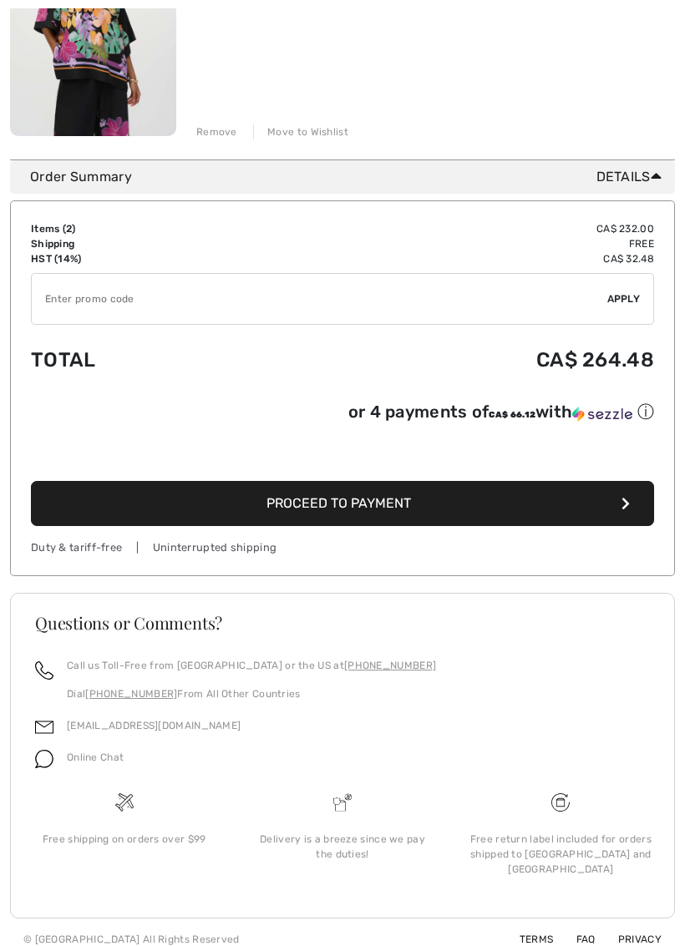
click at [546, 510] on button "Proceed to Payment" at bounding box center [342, 503] width 623 height 45
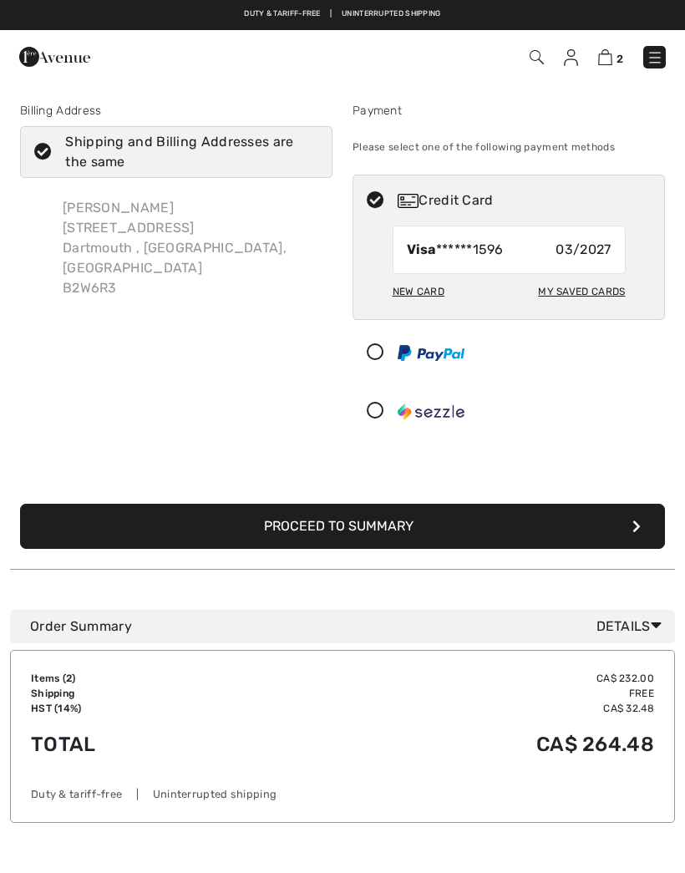
checkbox input "true"
click at [531, 528] on button "Proceed to Summary" at bounding box center [342, 526] width 645 height 45
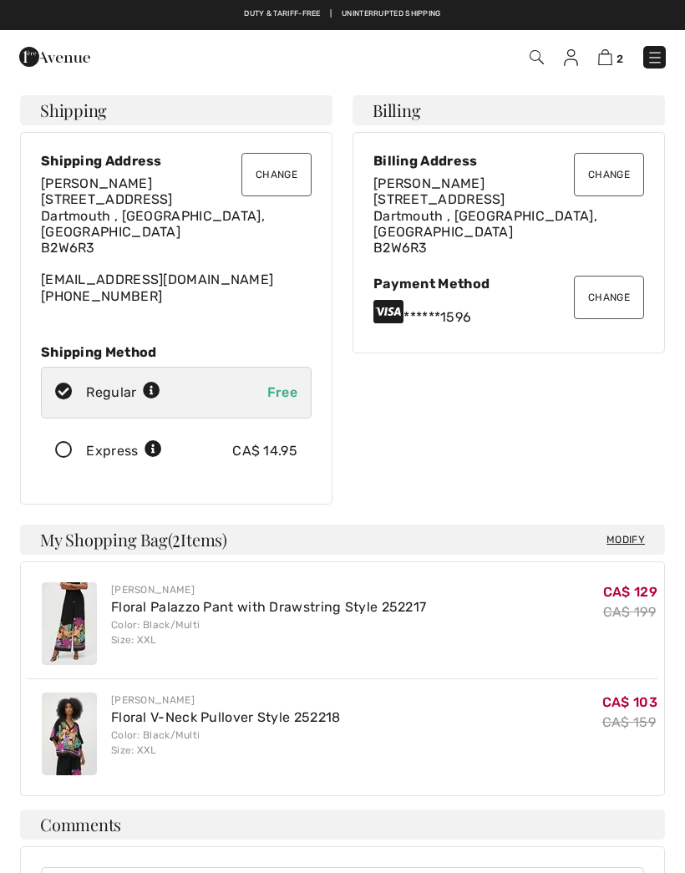
click at [295, 178] on button "Change" at bounding box center [276, 174] width 70 height 43
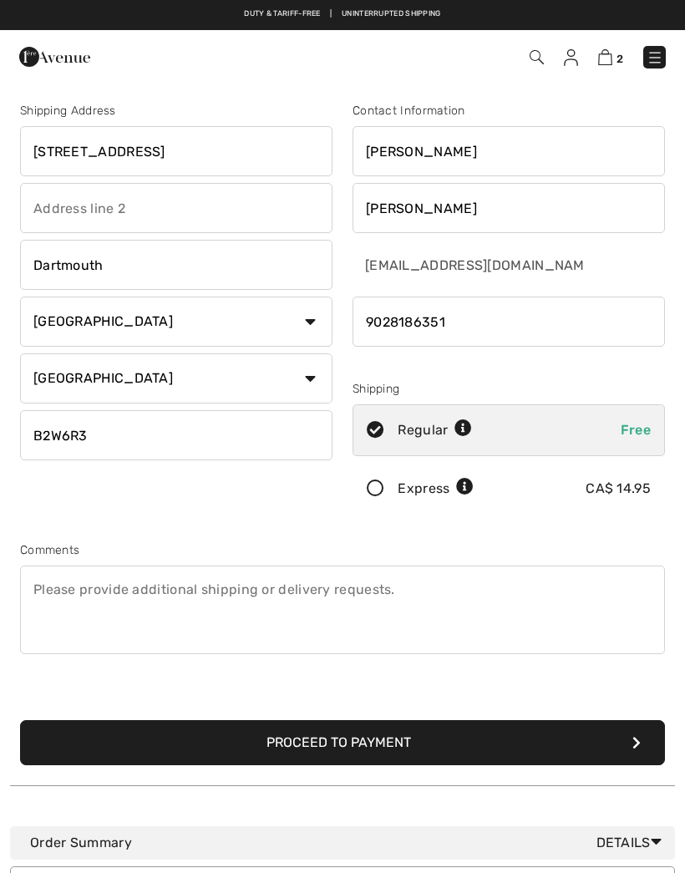
click at [249, 148] on input "378 Portland Hills Drive" at bounding box center [176, 151] width 312 height 50
type input "378"
type input "236 heritage way"
click at [93, 274] on input "Dartmouth" at bounding box center [176, 265] width 312 height 50
type input "D"
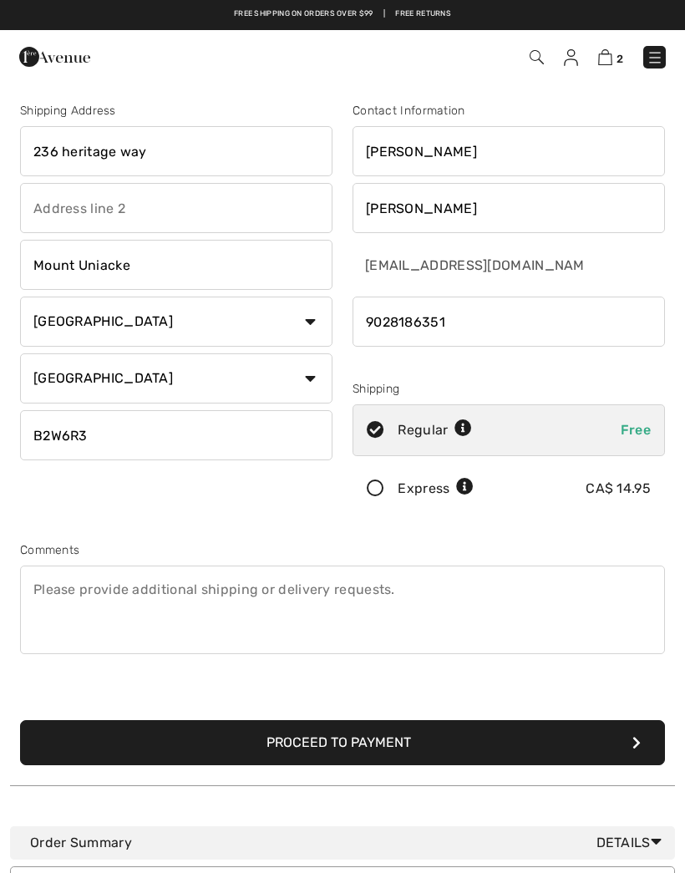
click at [99, 438] on input "B2W6R3" at bounding box center [176, 435] width 312 height 50
type input "Mount Uniacke"
type input "B0N1Z0"
click at [634, 533] on div "Shipping Address 236 heritage way Mount Uniacke Country Canada United States Af…" at bounding box center [342, 423] width 665 height 723
click at [559, 735] on button "Proceed to Payment" at bounding box center [342, 742] width 645 height 45
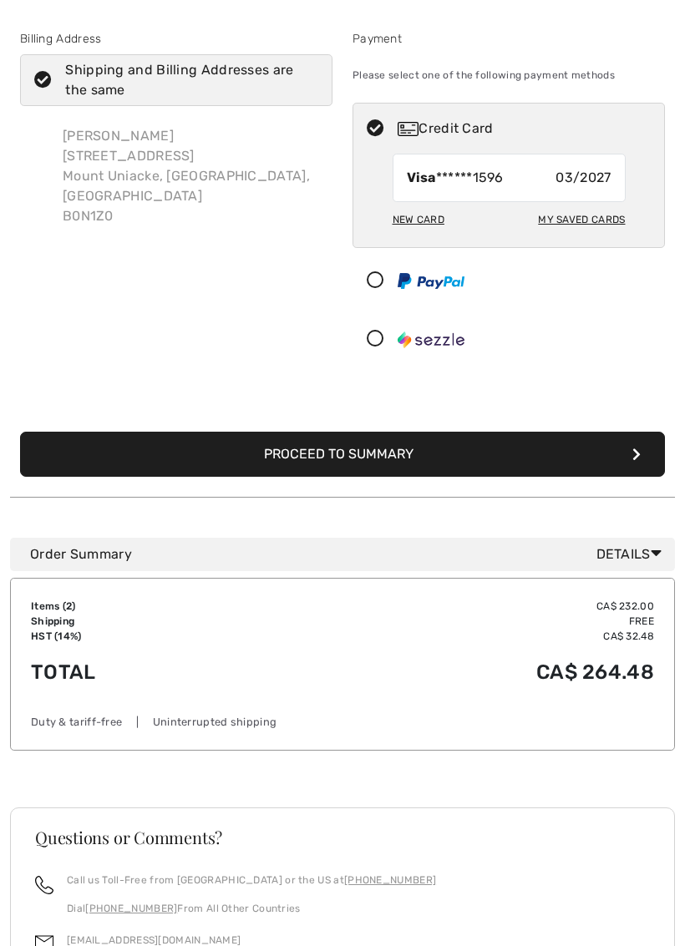
scroll to position [72, 0]
click at [659, 548] on icon at bounding box center [656, 554] width 11 height 18
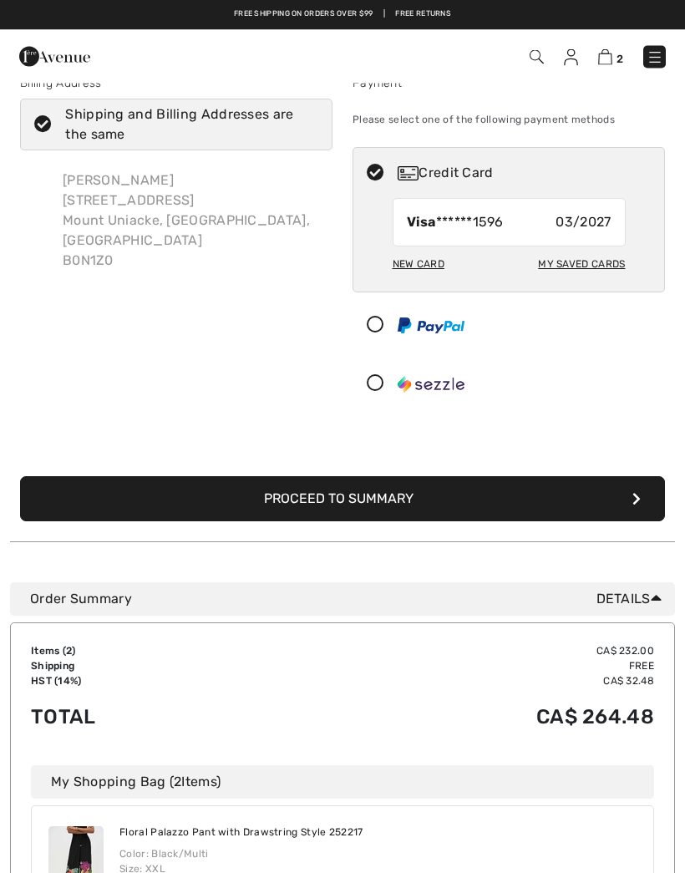
scroll to position [0, 0]
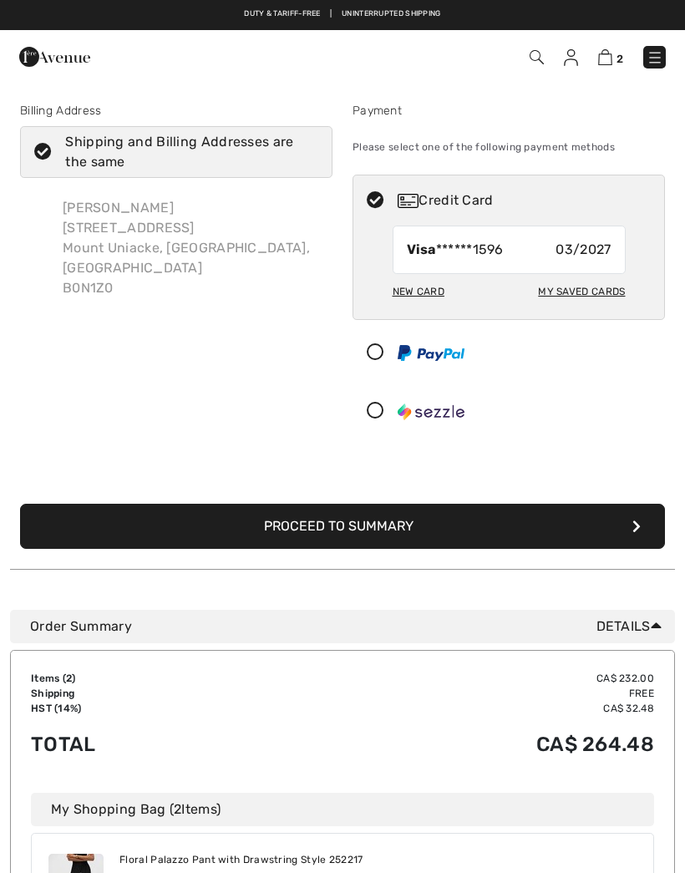
click at [545, 524] on button "Proceed to Summary" at bounding box center [342, 526] width 645 height 45
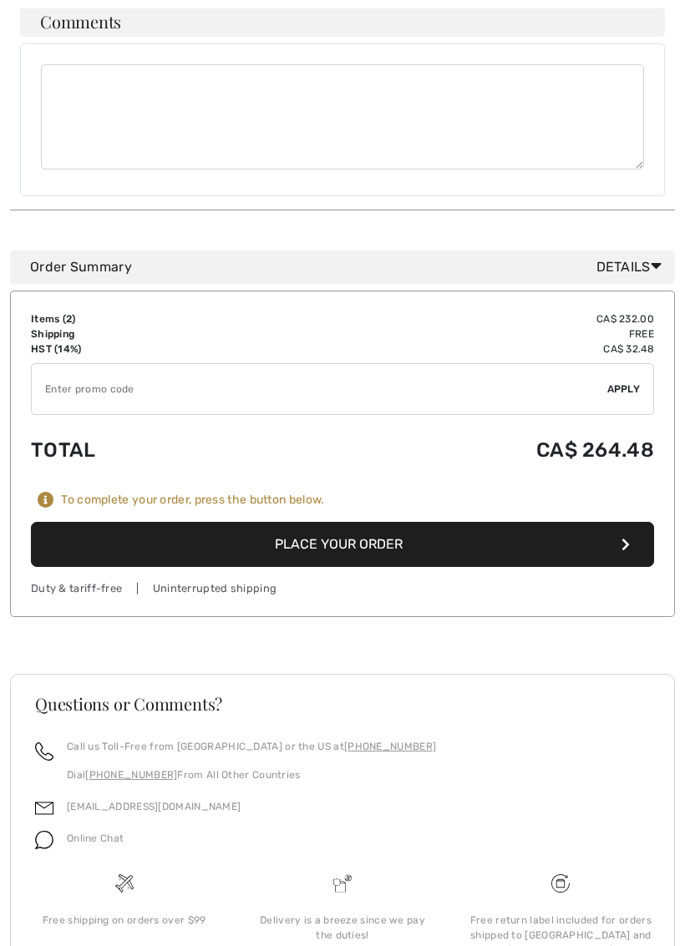
scroll to position [805, 0]
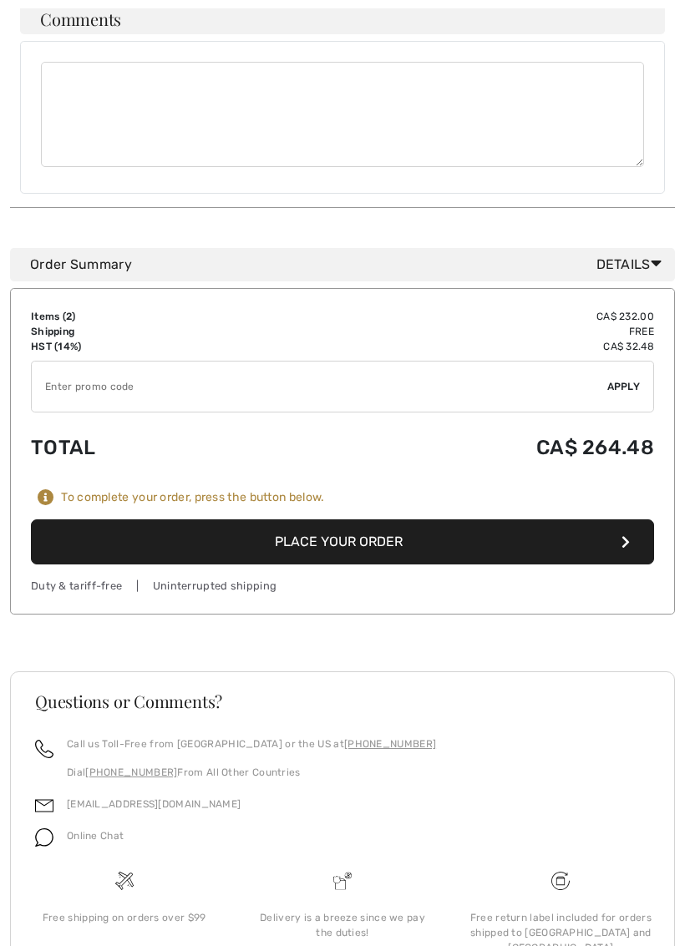
click at [492, 522] on button "Place Your Order" at bounding box center [342, 542] width 623 height 45
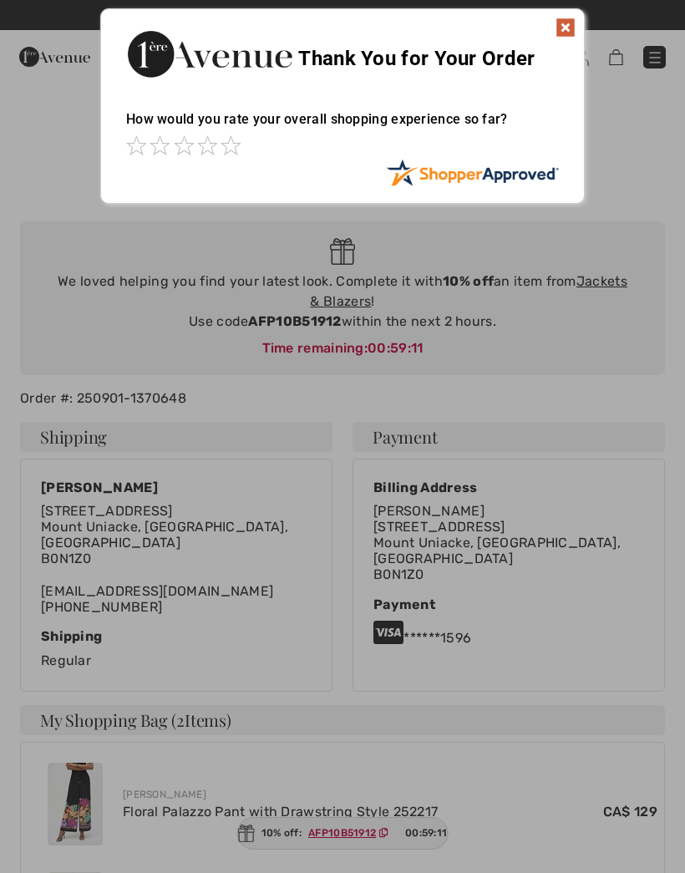
click at [565, 19] on img at bounding box center [565, 28] width 20 height 20
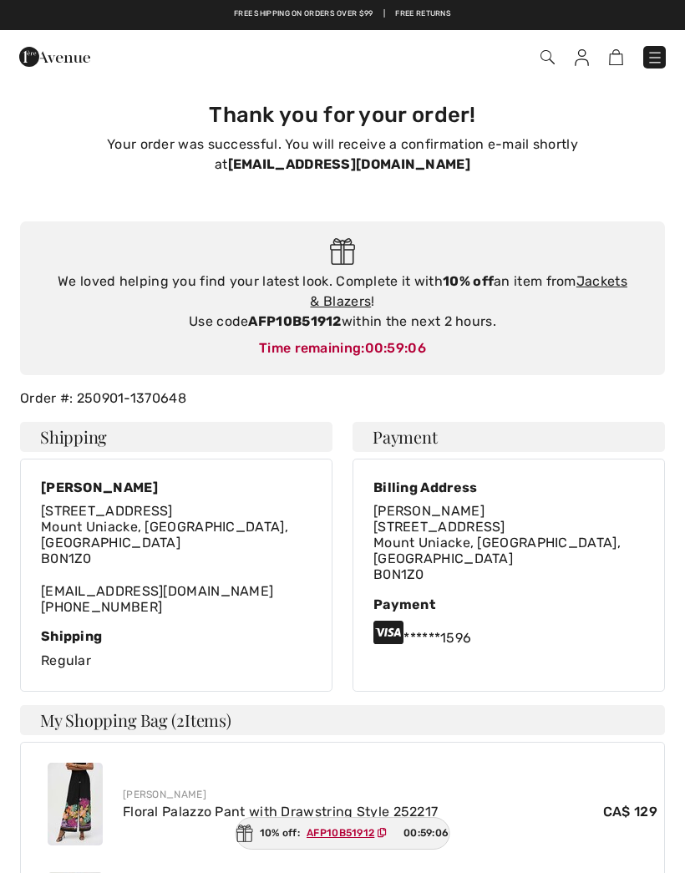
click at [586, 56] on img at bounding box center [582, 57] width 14 height 17
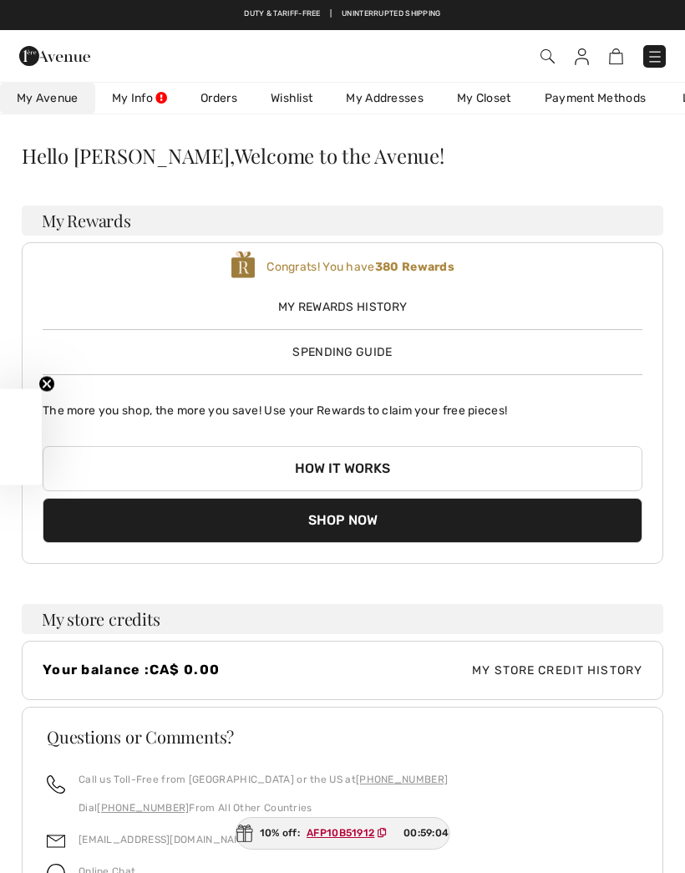
checkbox input "true"
click at [302, 100] on link "Wishlist" at bounding box center [291, 98] width 75 height 31
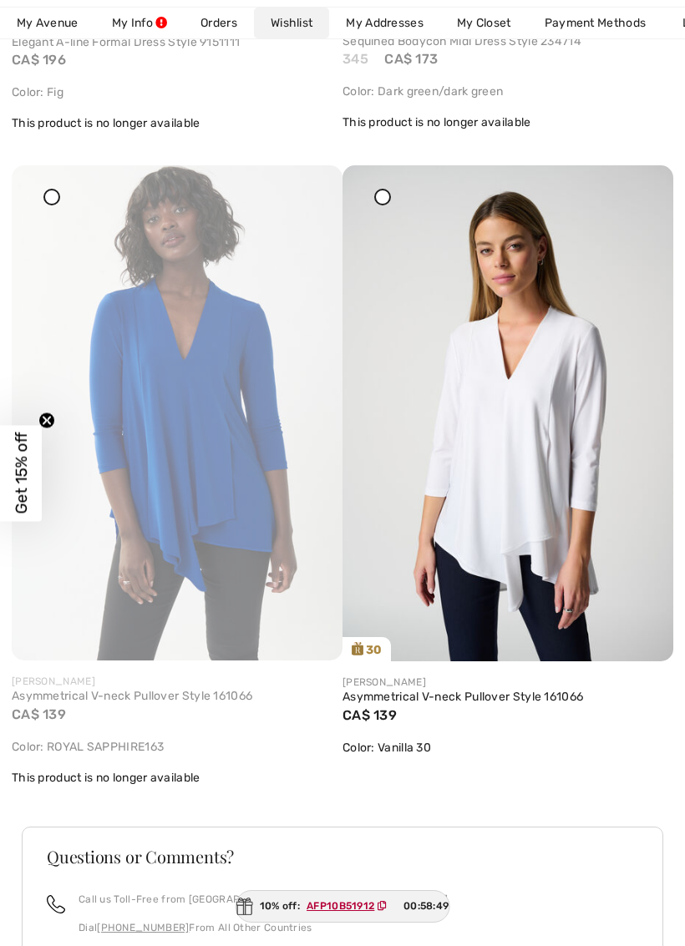
scroll to position [3989, 0]
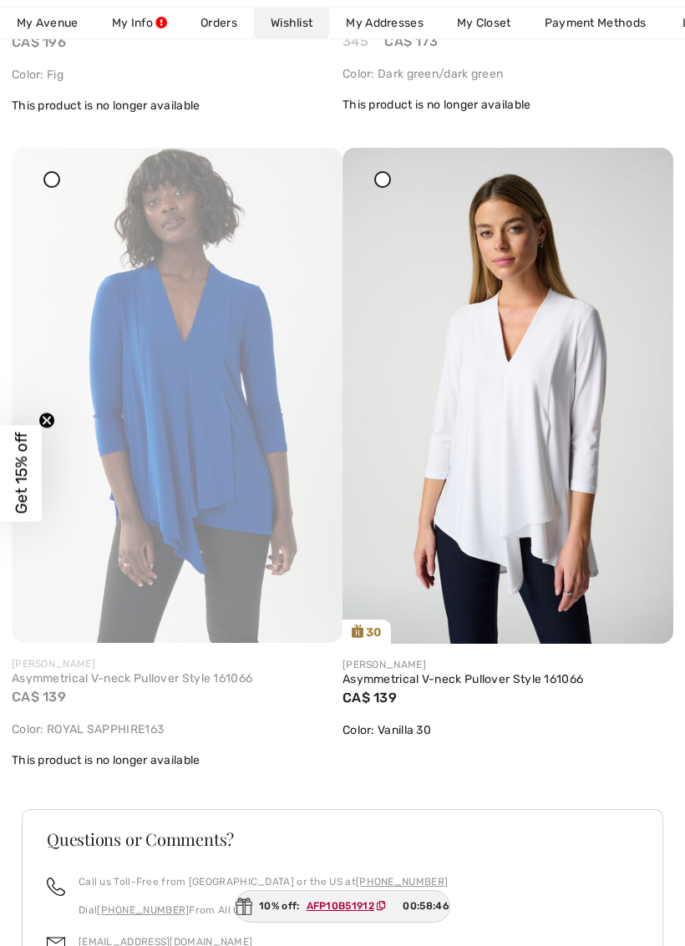
click at [547, 418] on img at bounding box center [507, 396] width 331 height 496
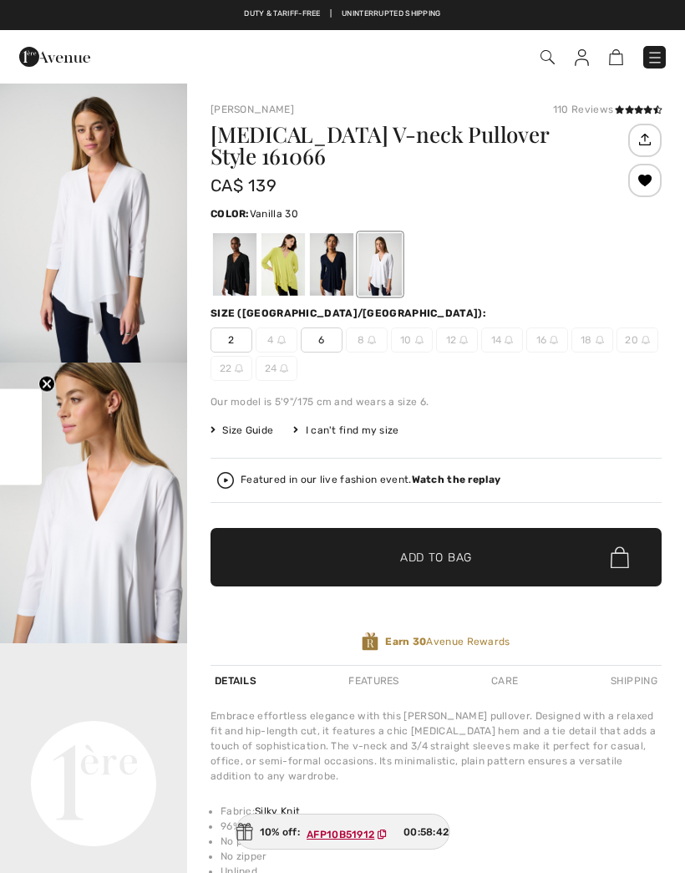
checkbox input "true"
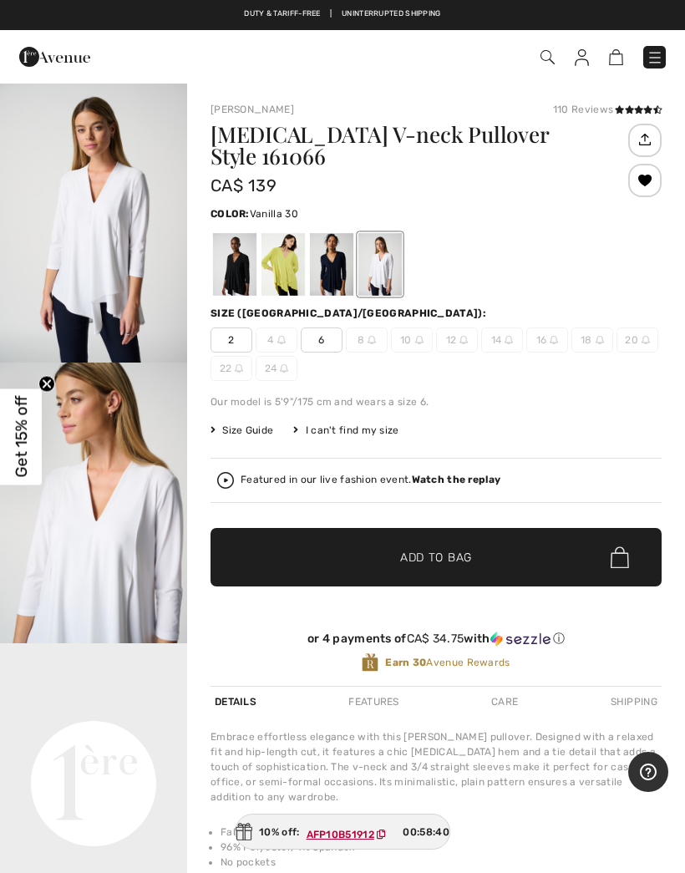
click at [292, 262] on div at bounding box center [282, 264] width 43 height 63
